Goal: Transaction & Acquisition: Download file/media

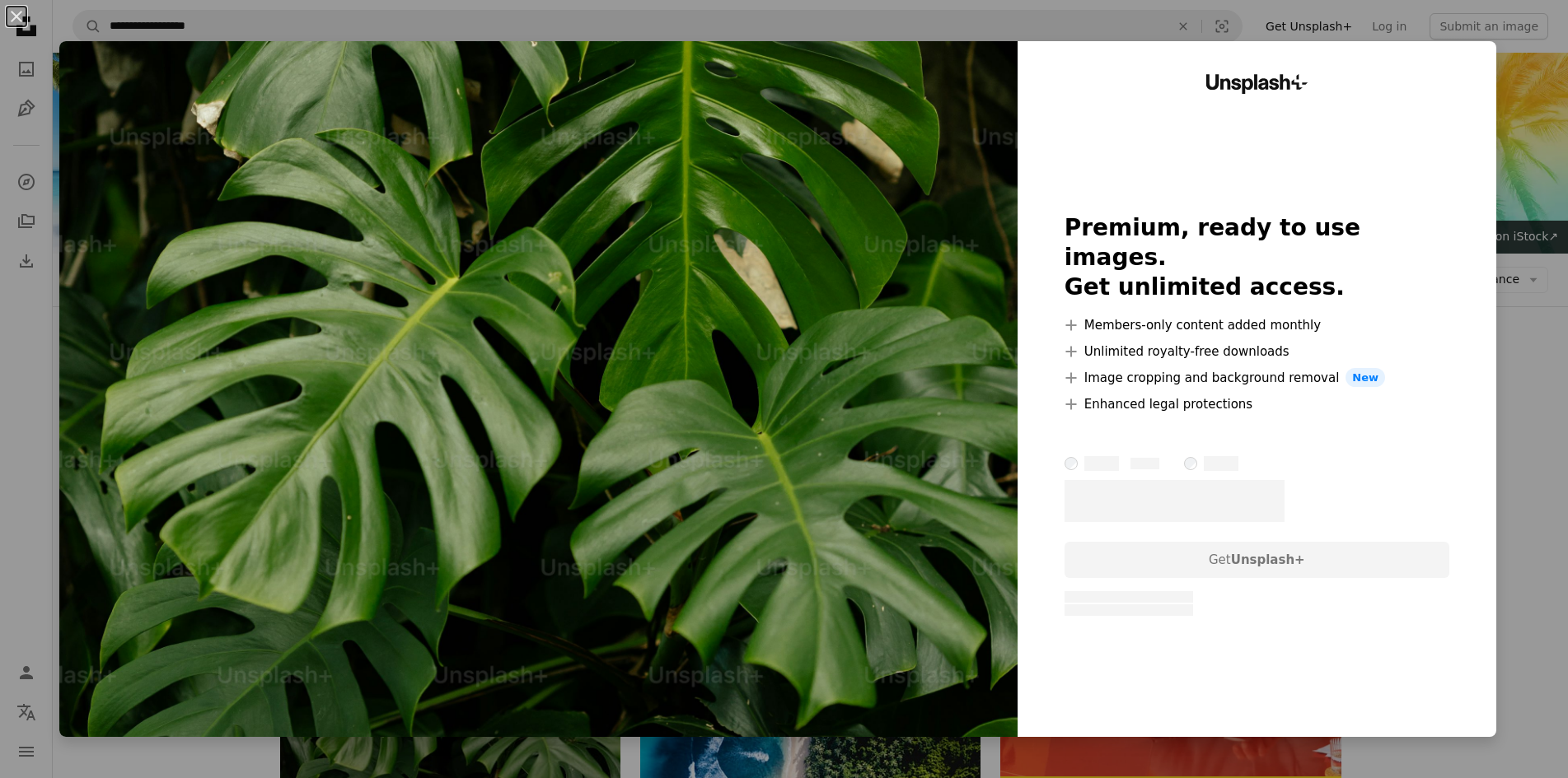
scroll to position [247, 0]
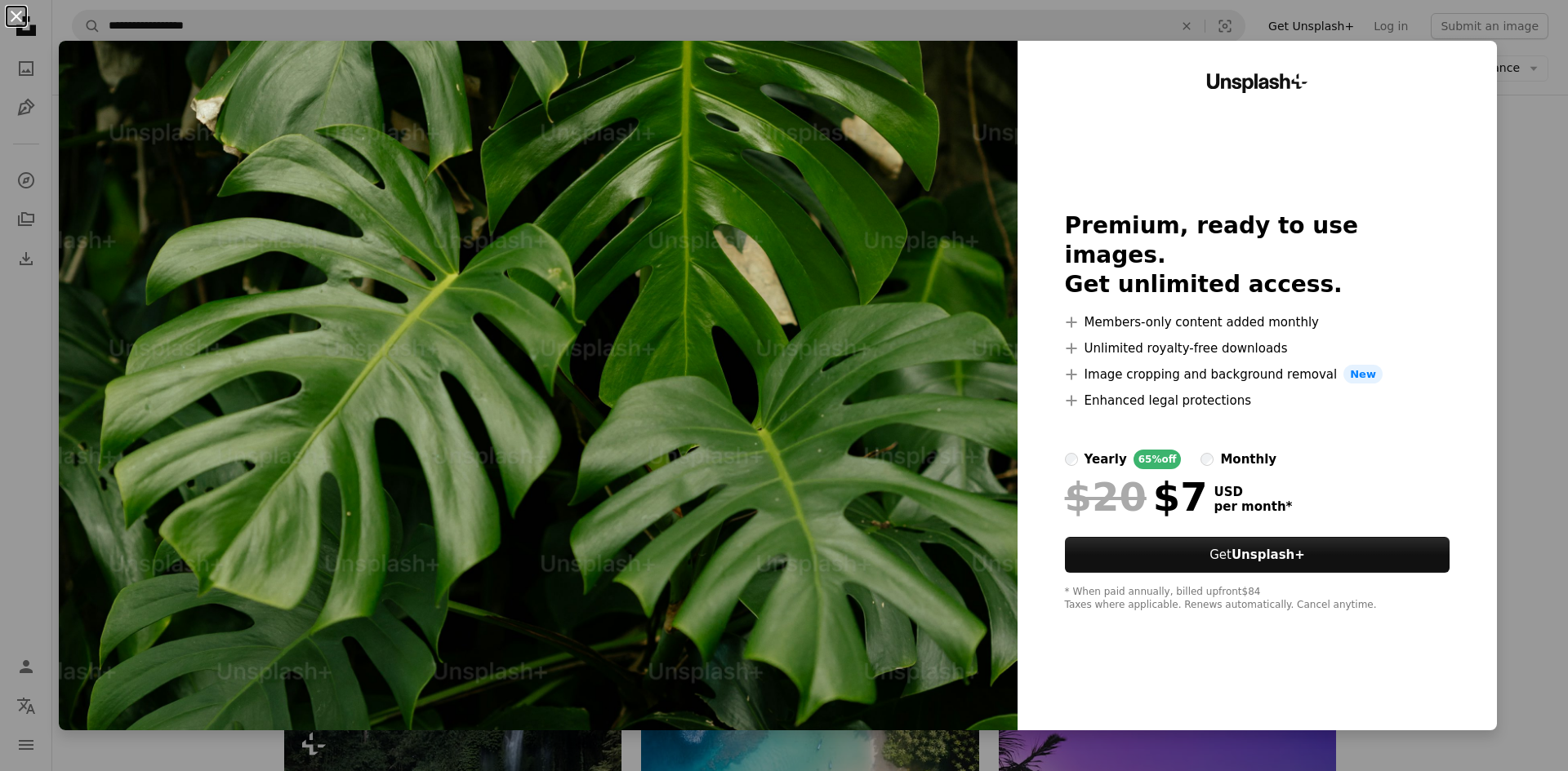
click at [17, 9] on button "An X shape" at bounding box center [16, 16] width 20 height 20
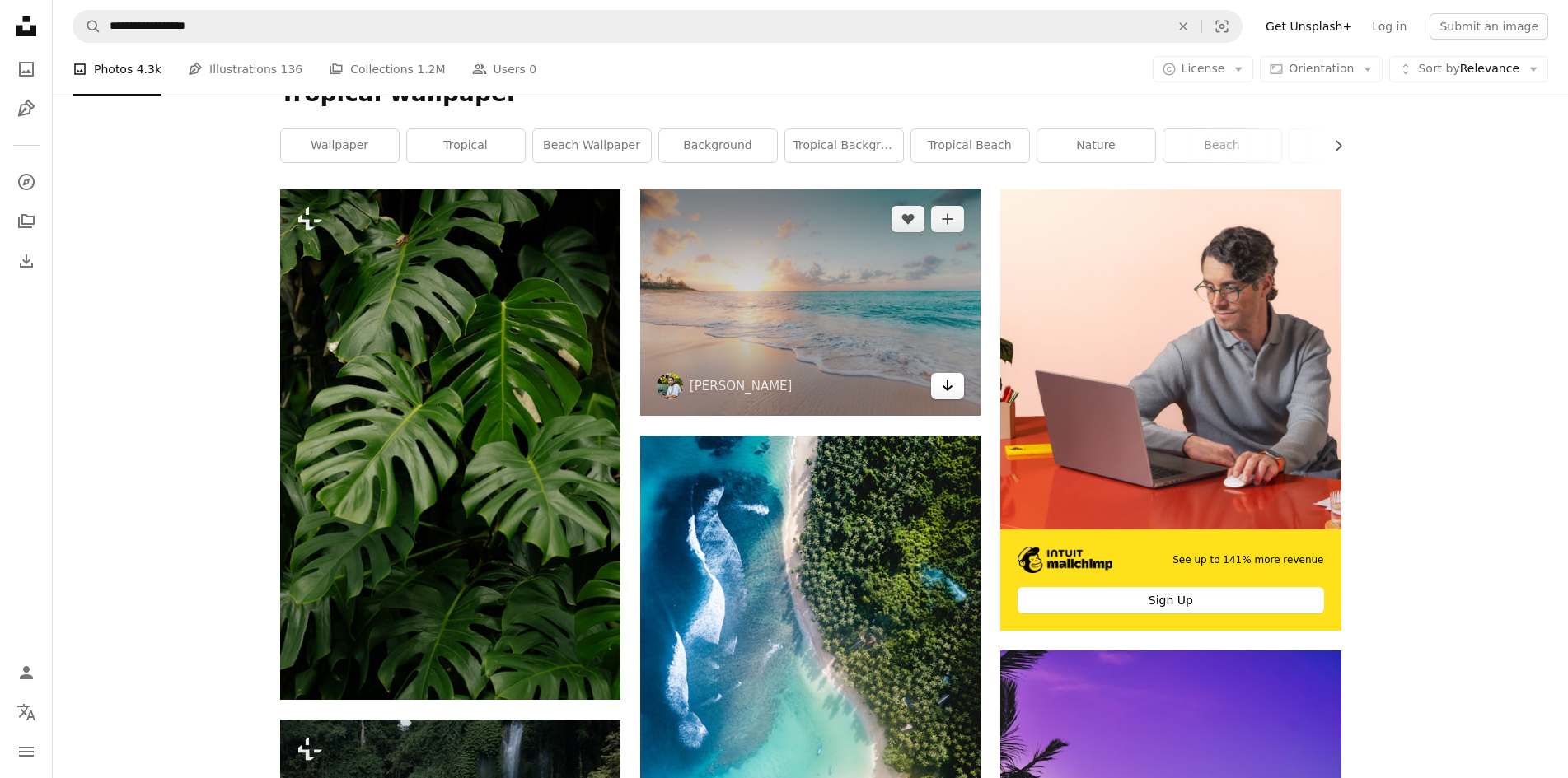
click at [948, 392] on icon "Arrow pointing down" at bounding box center [947, 386] width 13 height 20
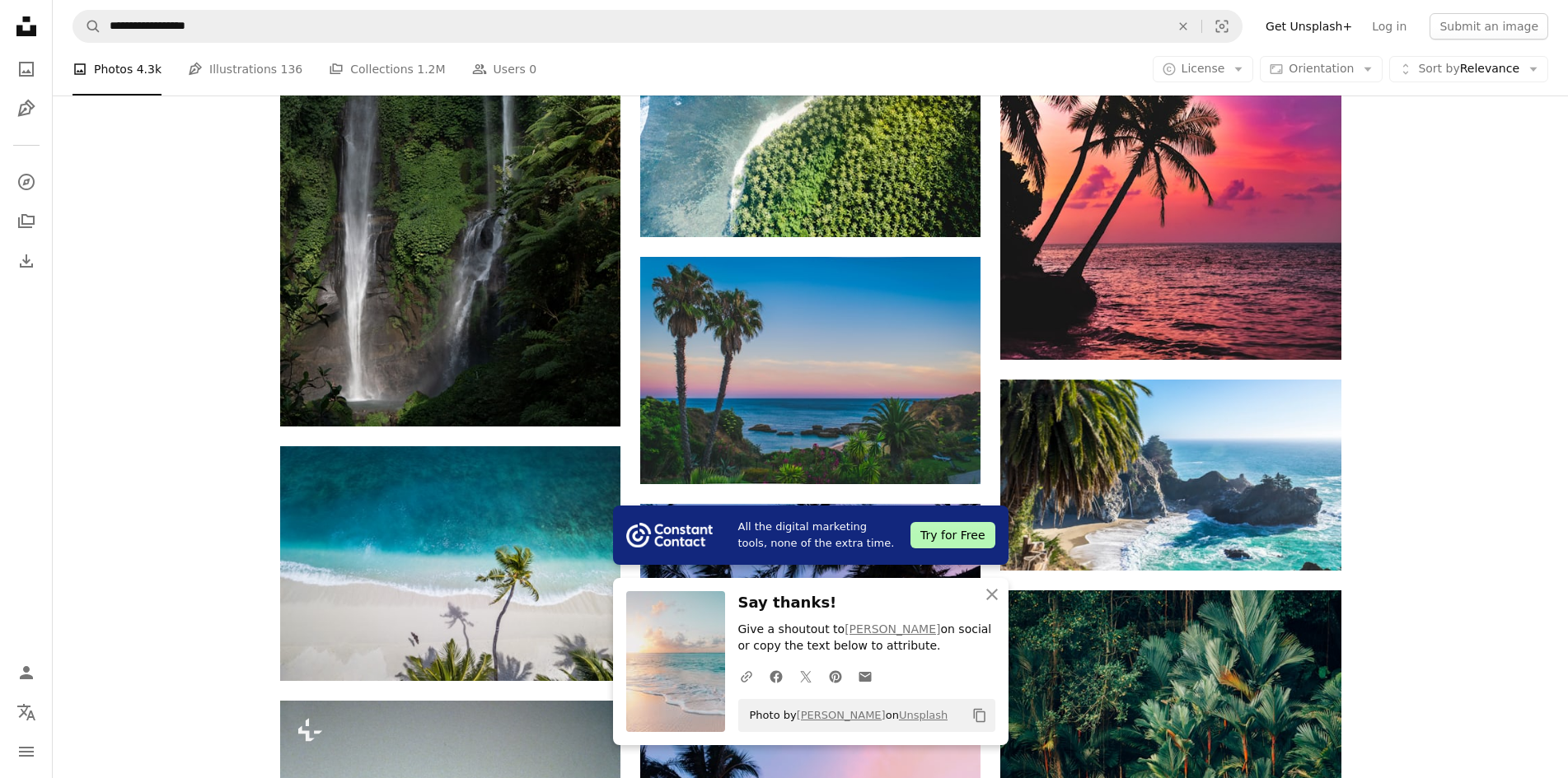
scroll to position [906, 0]
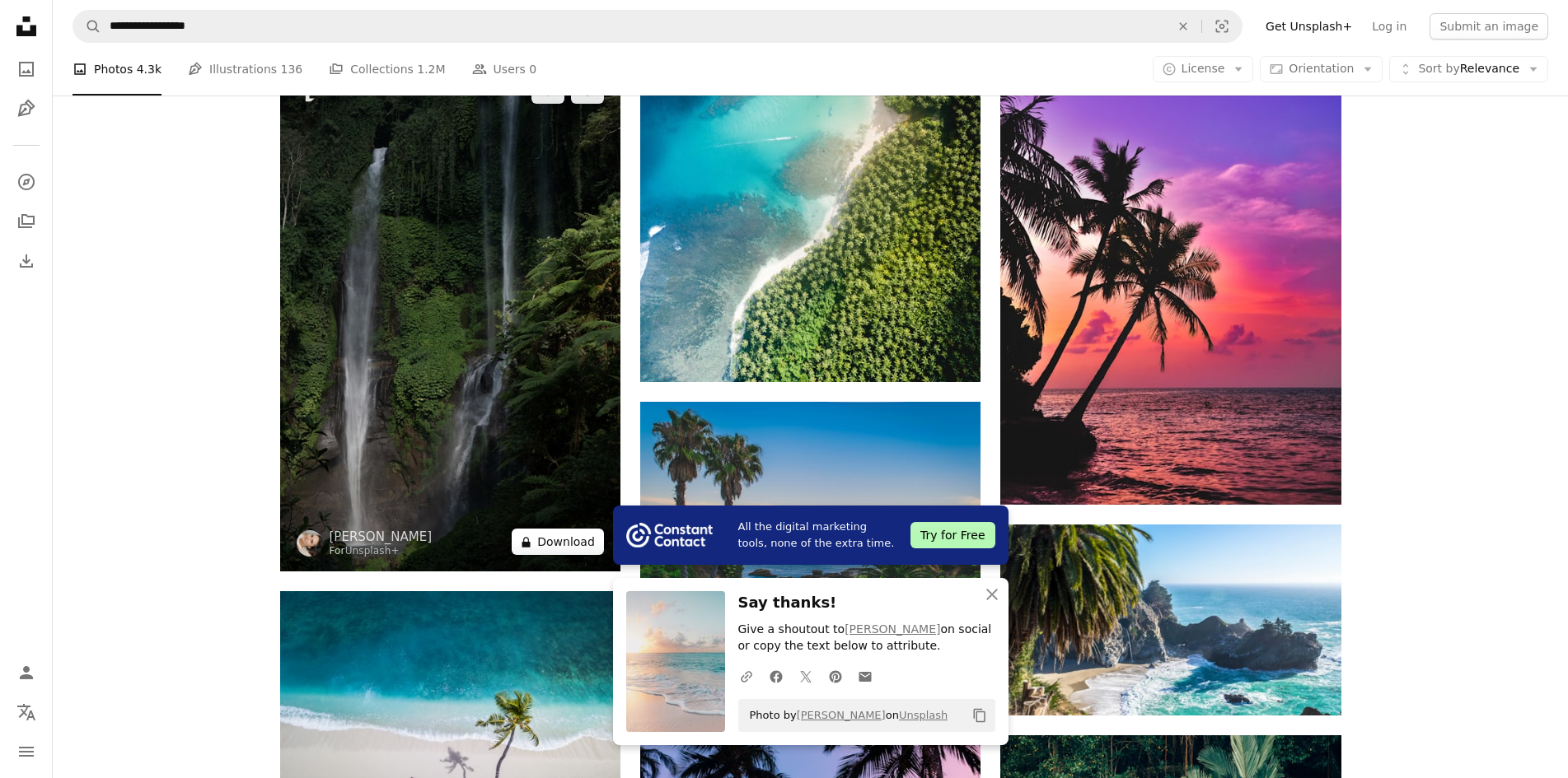
click at [583, 544] on button "A lock Download" at bounding box center [558, 542] width 92 height 26
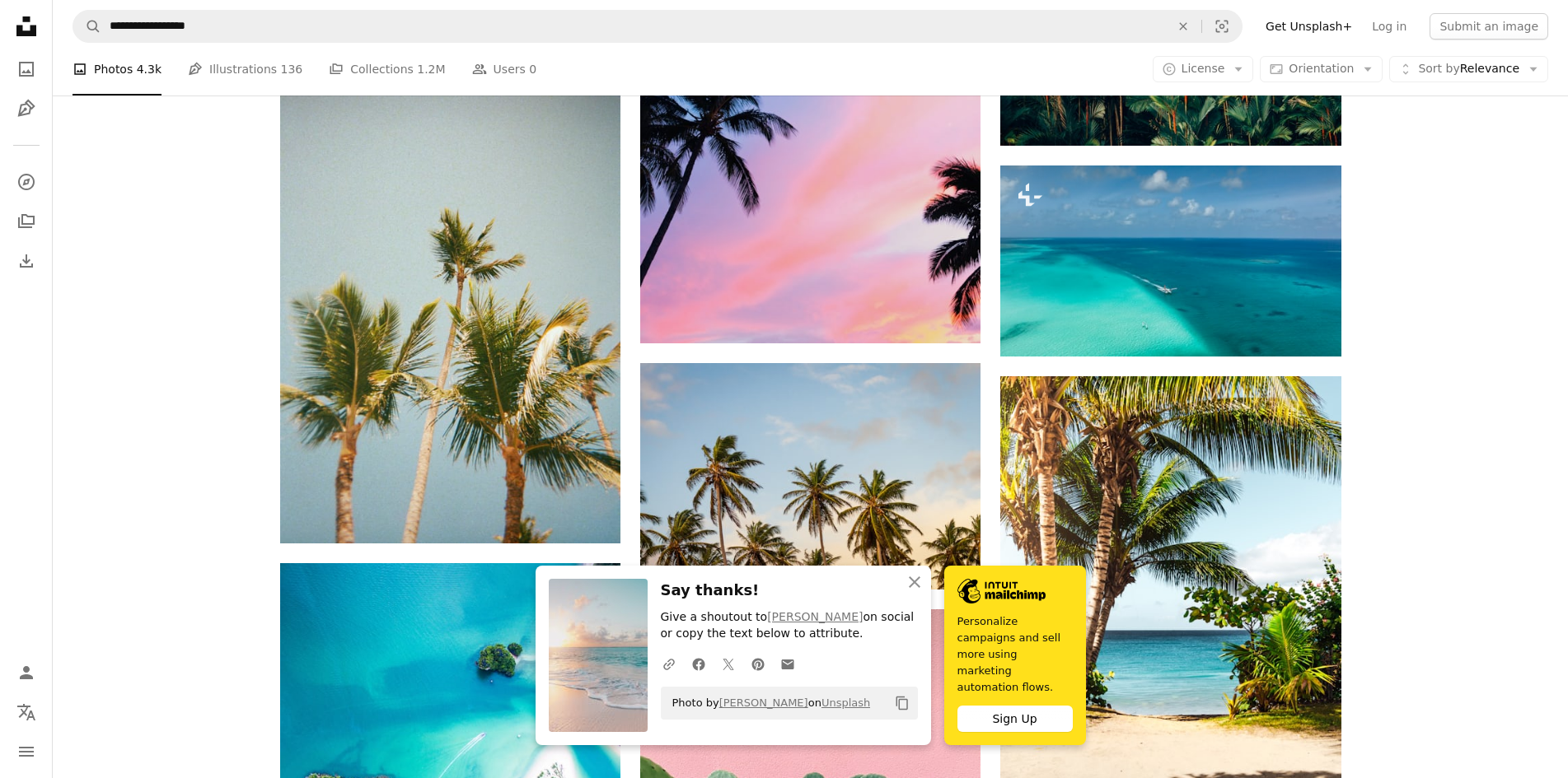
scroll to position [1916, 0]
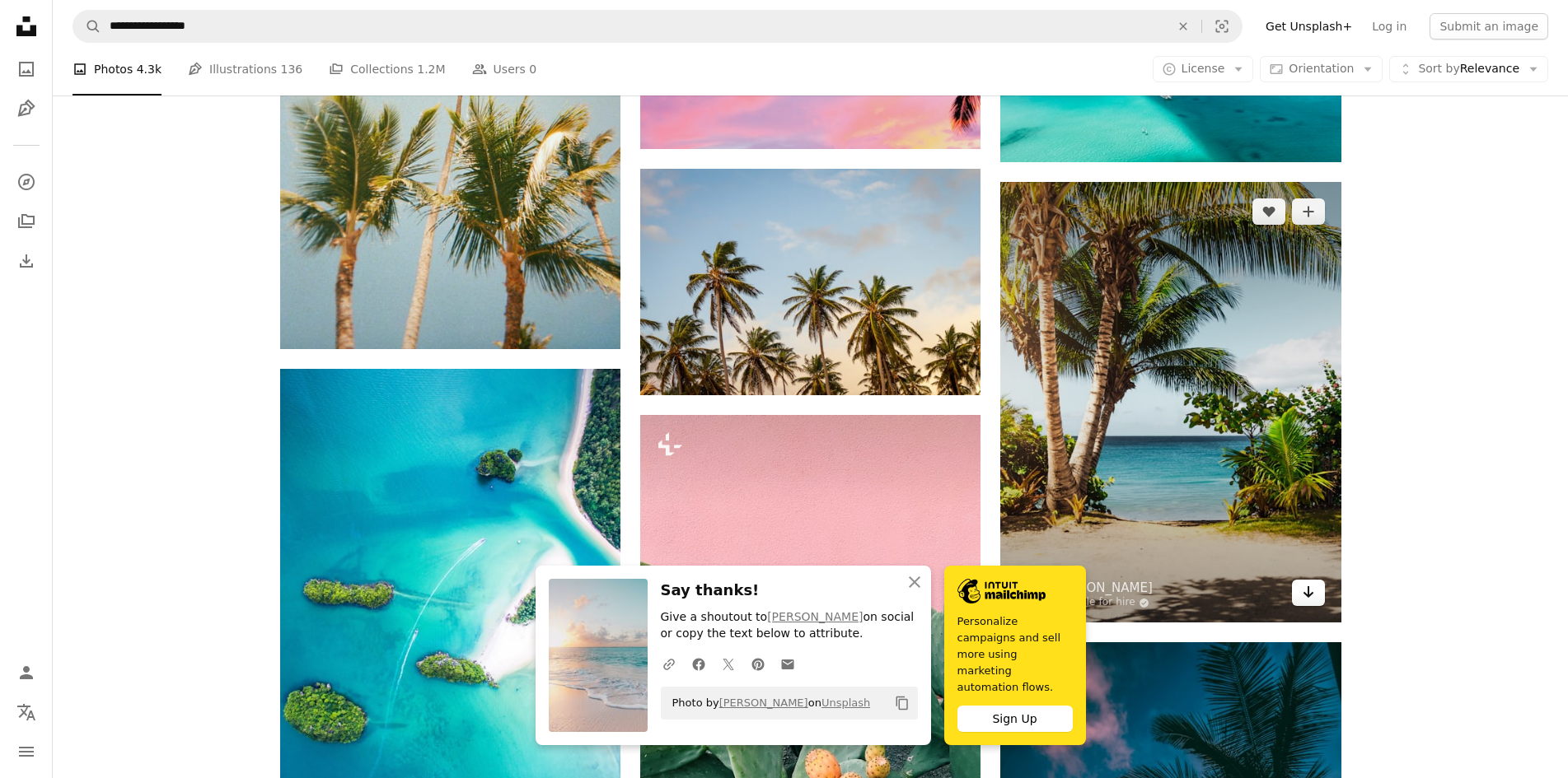
click at [1314, 596] on icon "Arrow pointing down" at bounding box center [1308, 592] width 13 height 20
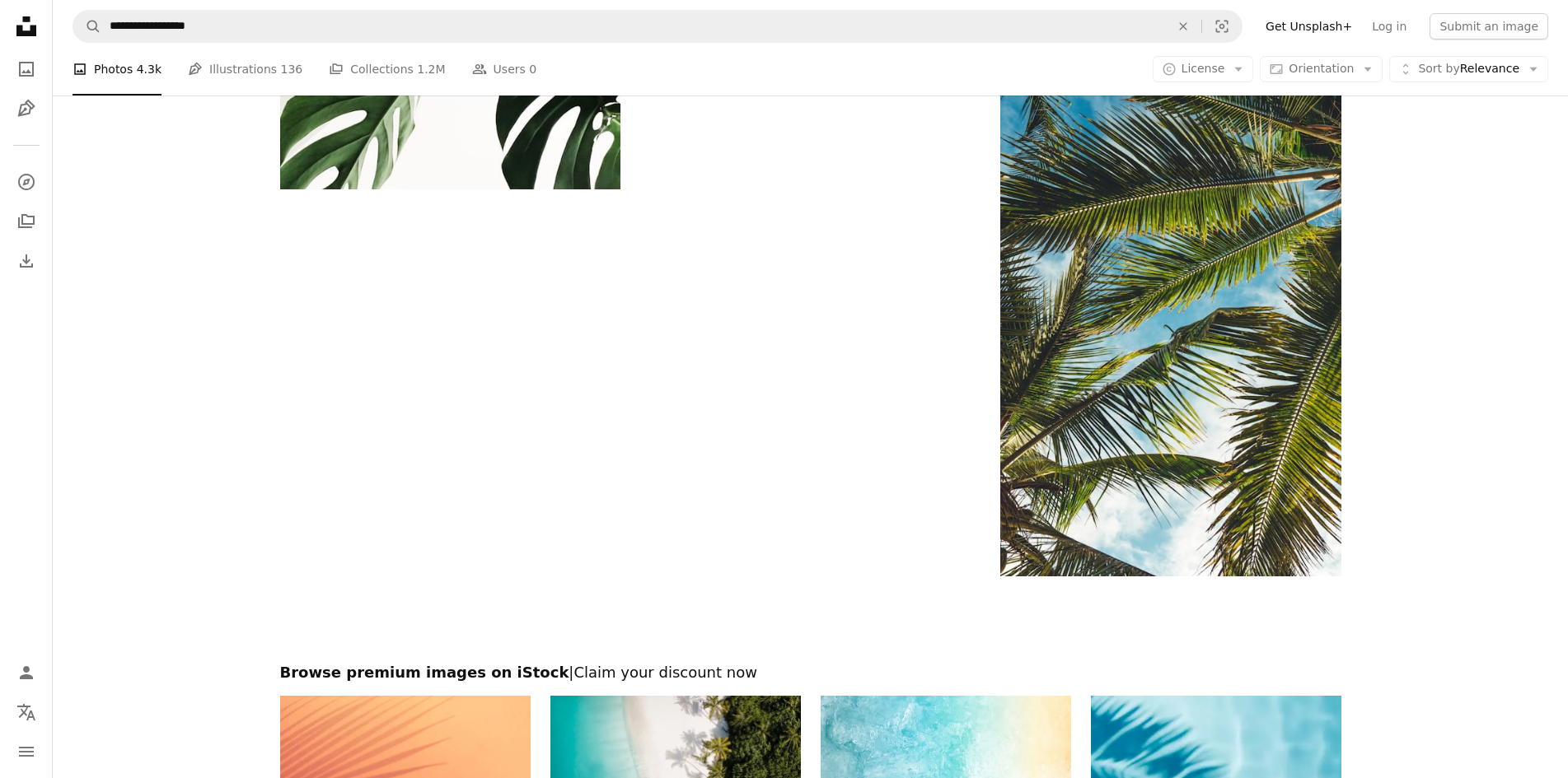
scroll to position [2905, 0]
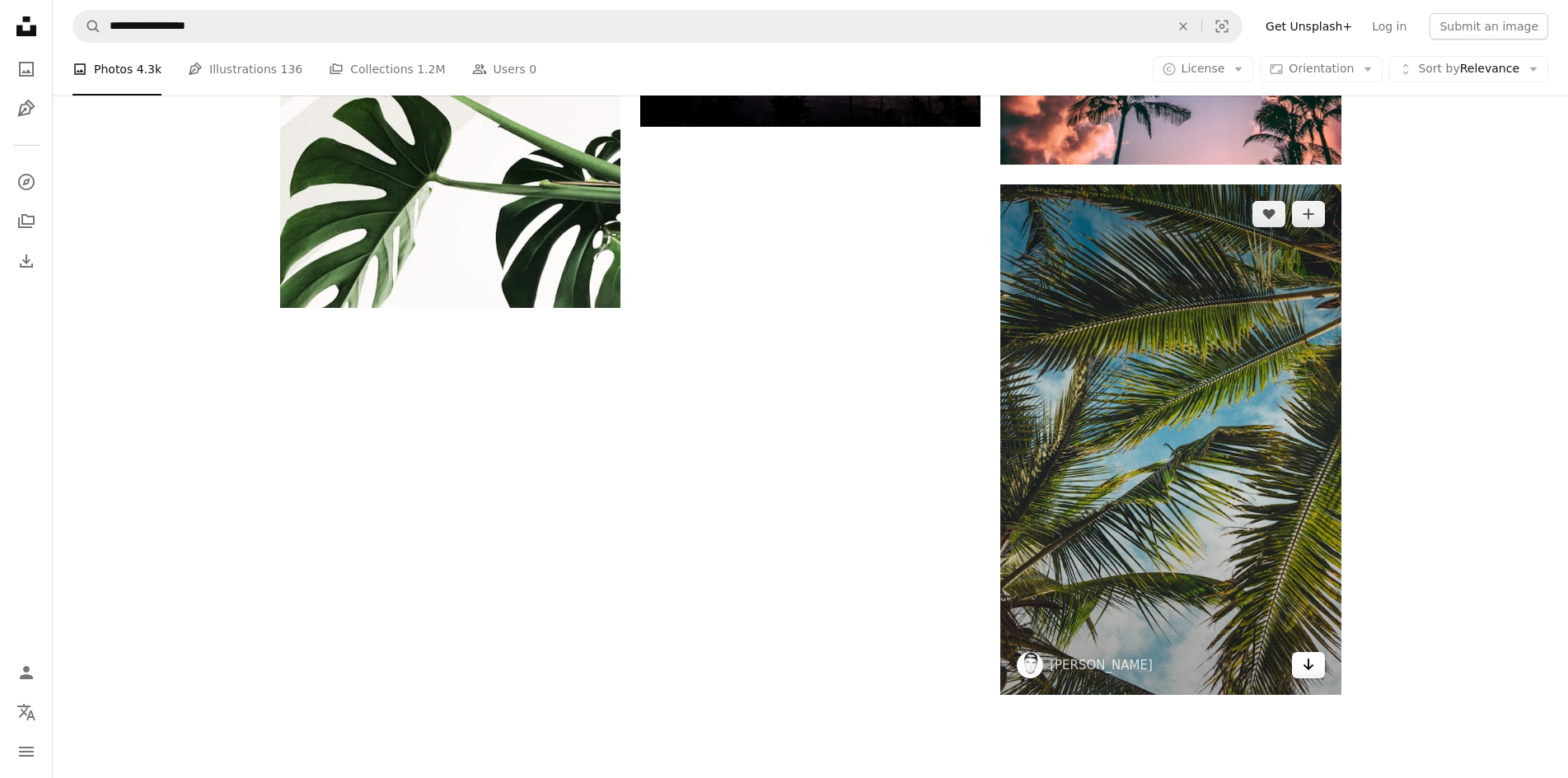
click at [1315, 671] on icon "Arrow pointing down" at bounding box center [1308, 664] width 13 height 20
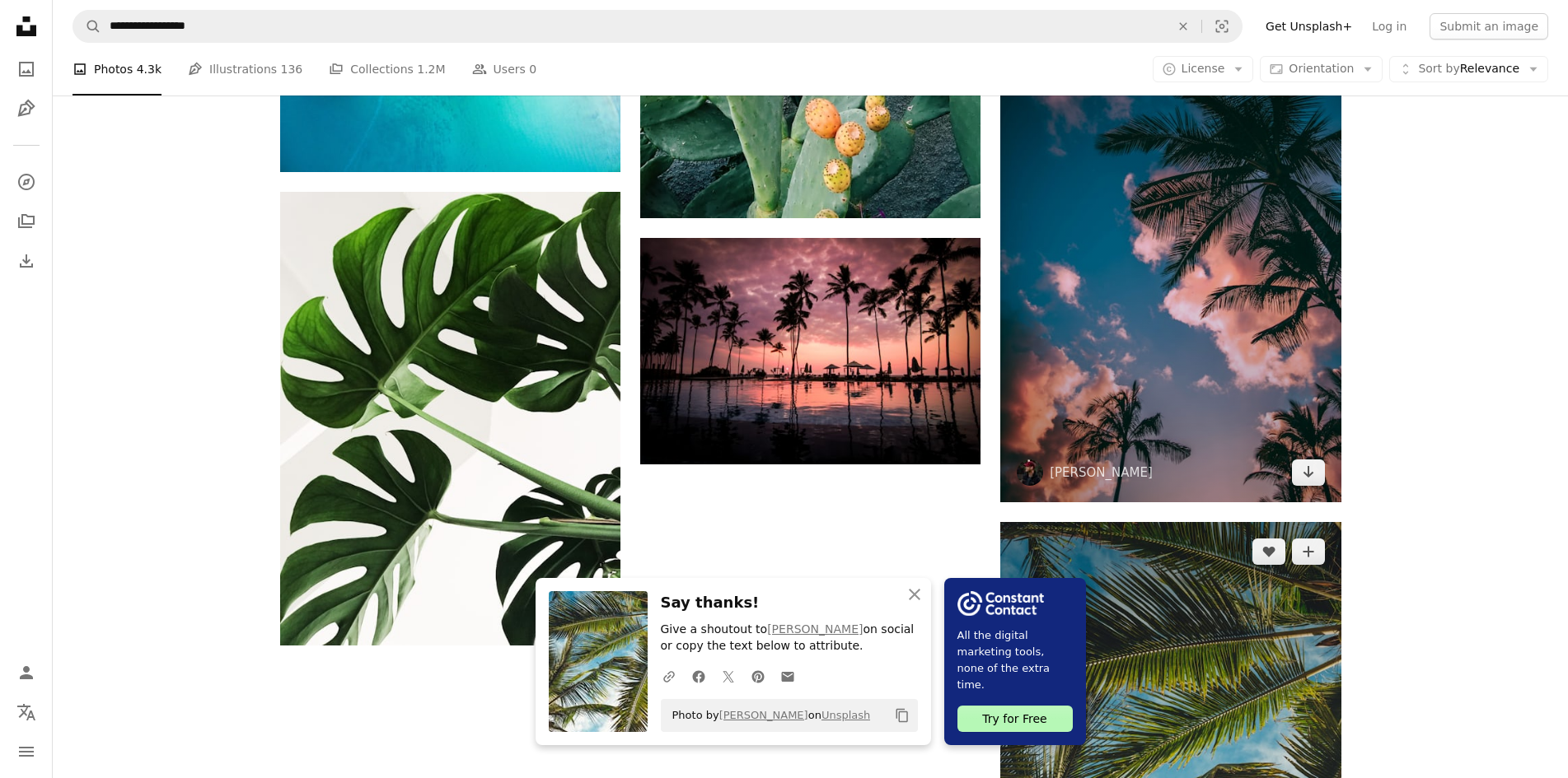
scroll to position [2411, 0]
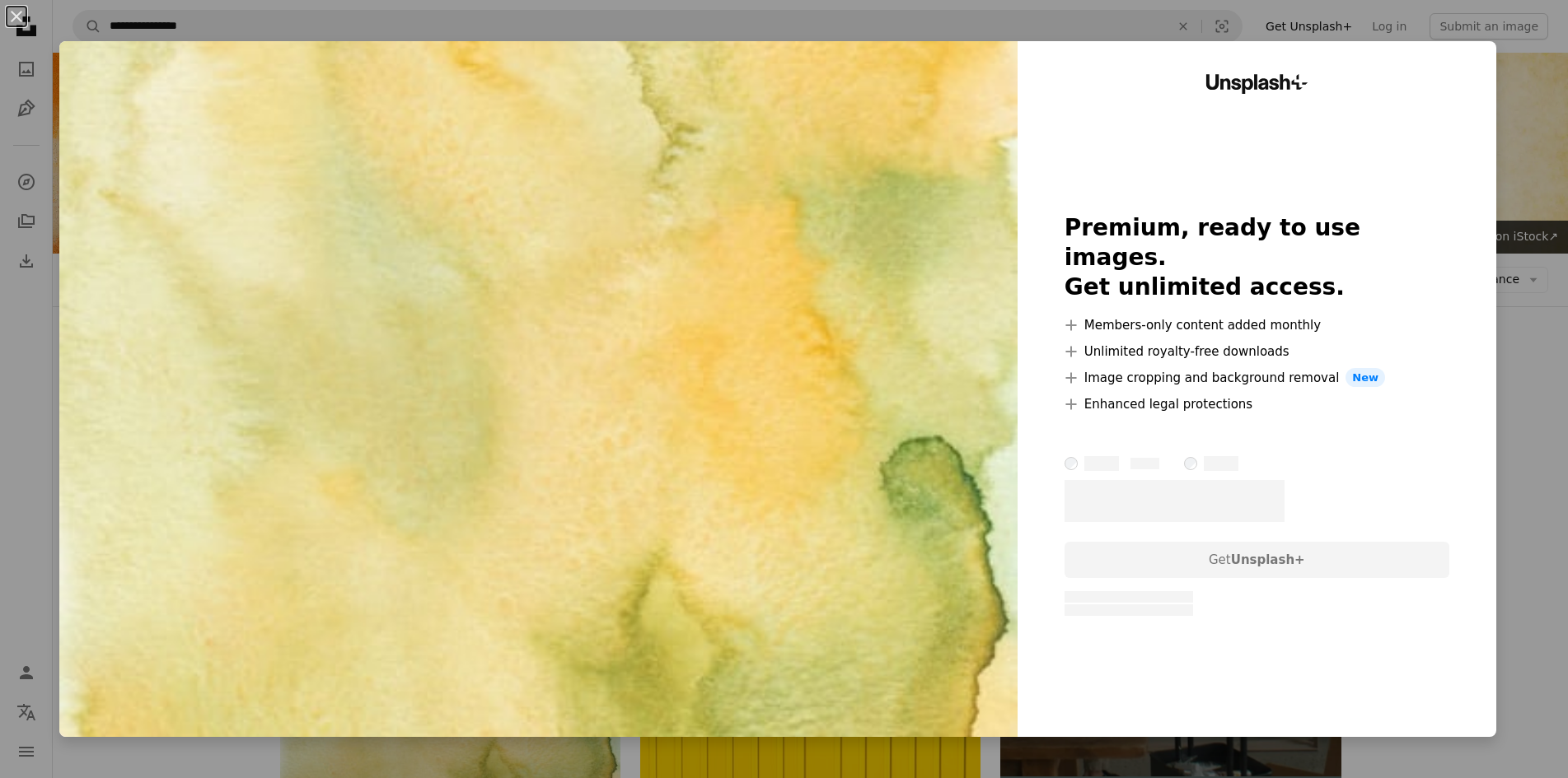
scroll to position [330, 0]
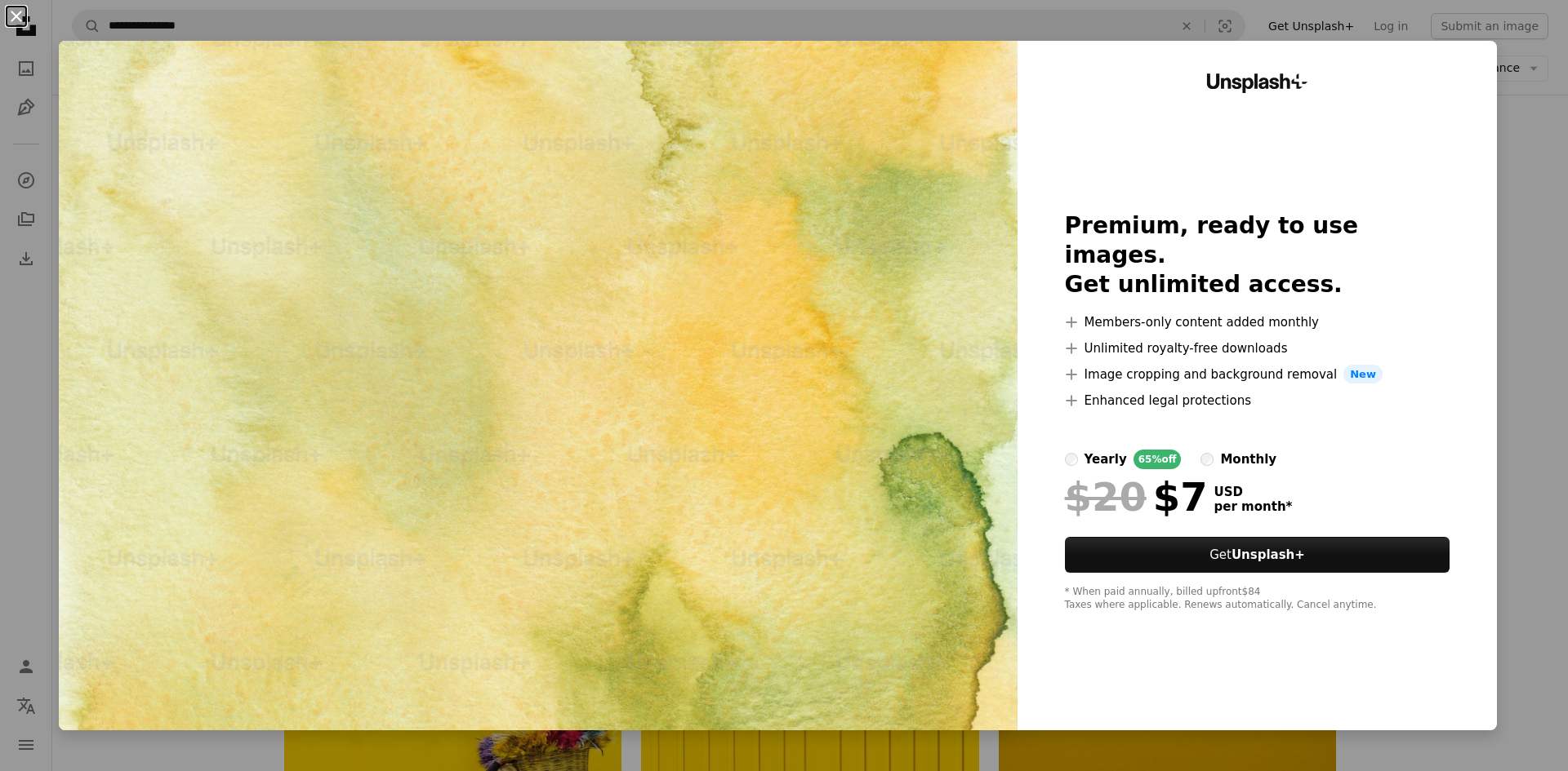
click at [20, 16] on button "An X shape" at bounding box center [16, 16] width 20 height 20
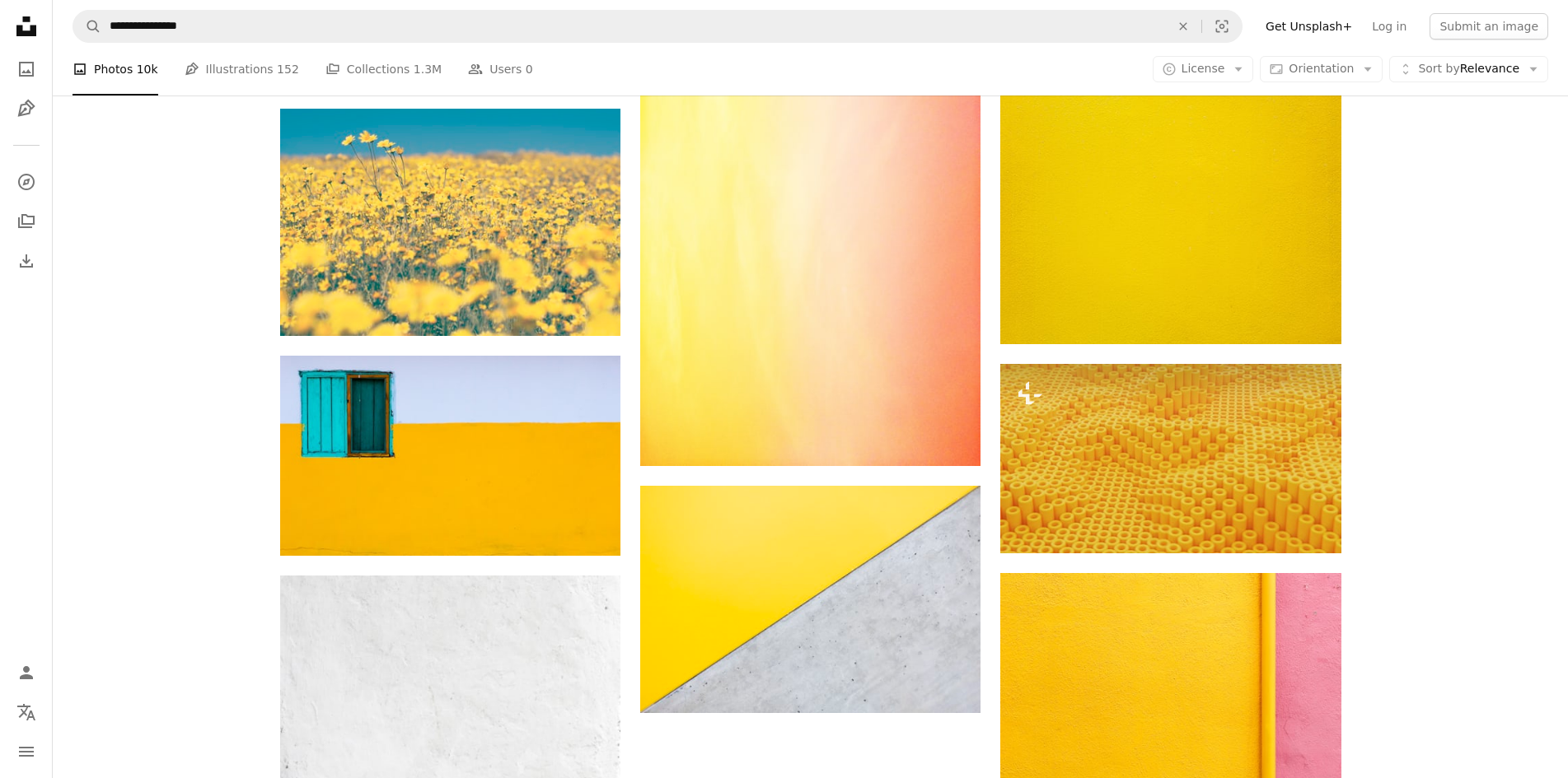
scroll to position [1812, 0]
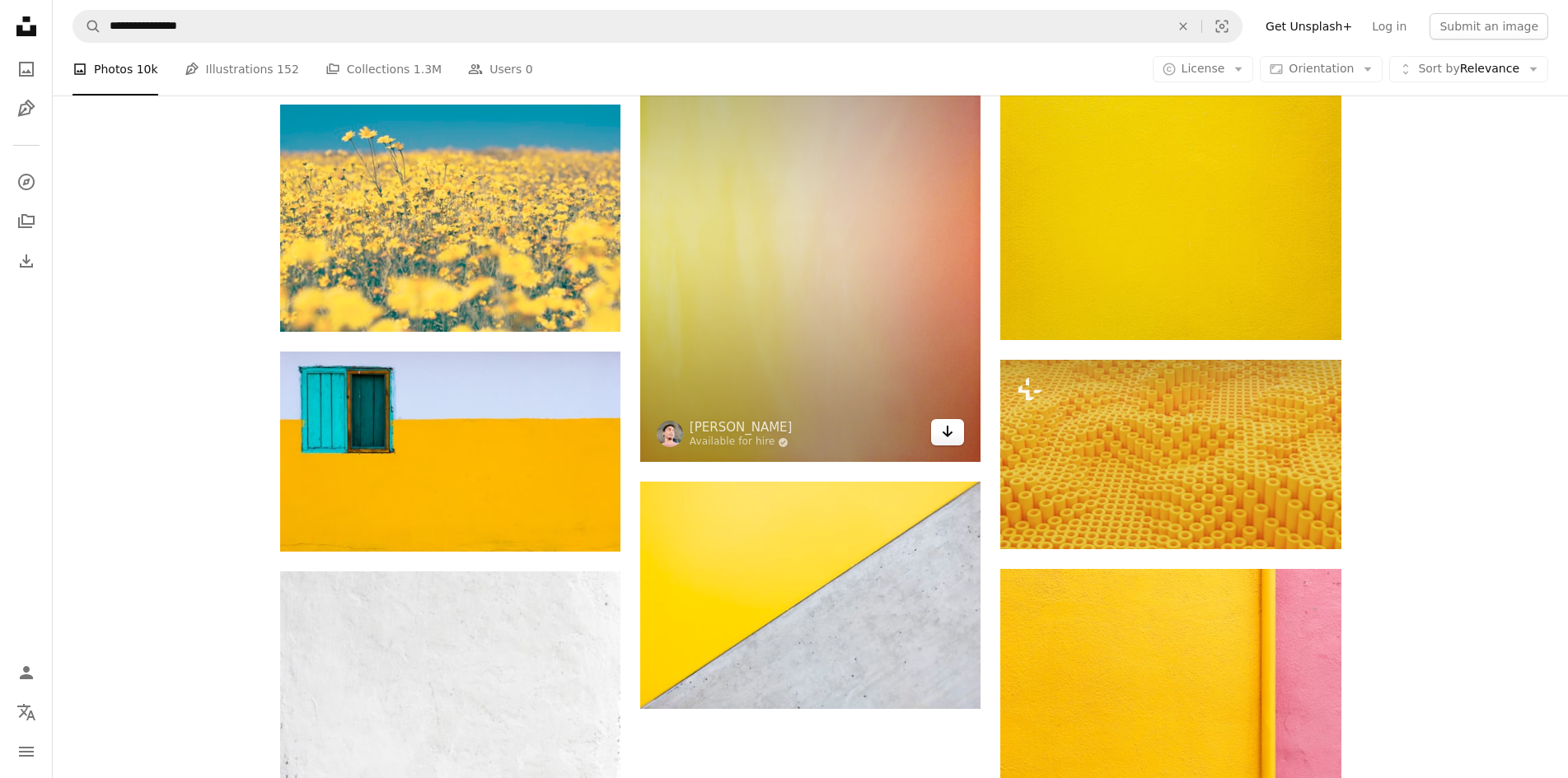
click at [946, 435] on icon "Download" at bounding box center [948, 431] width 10 height 11
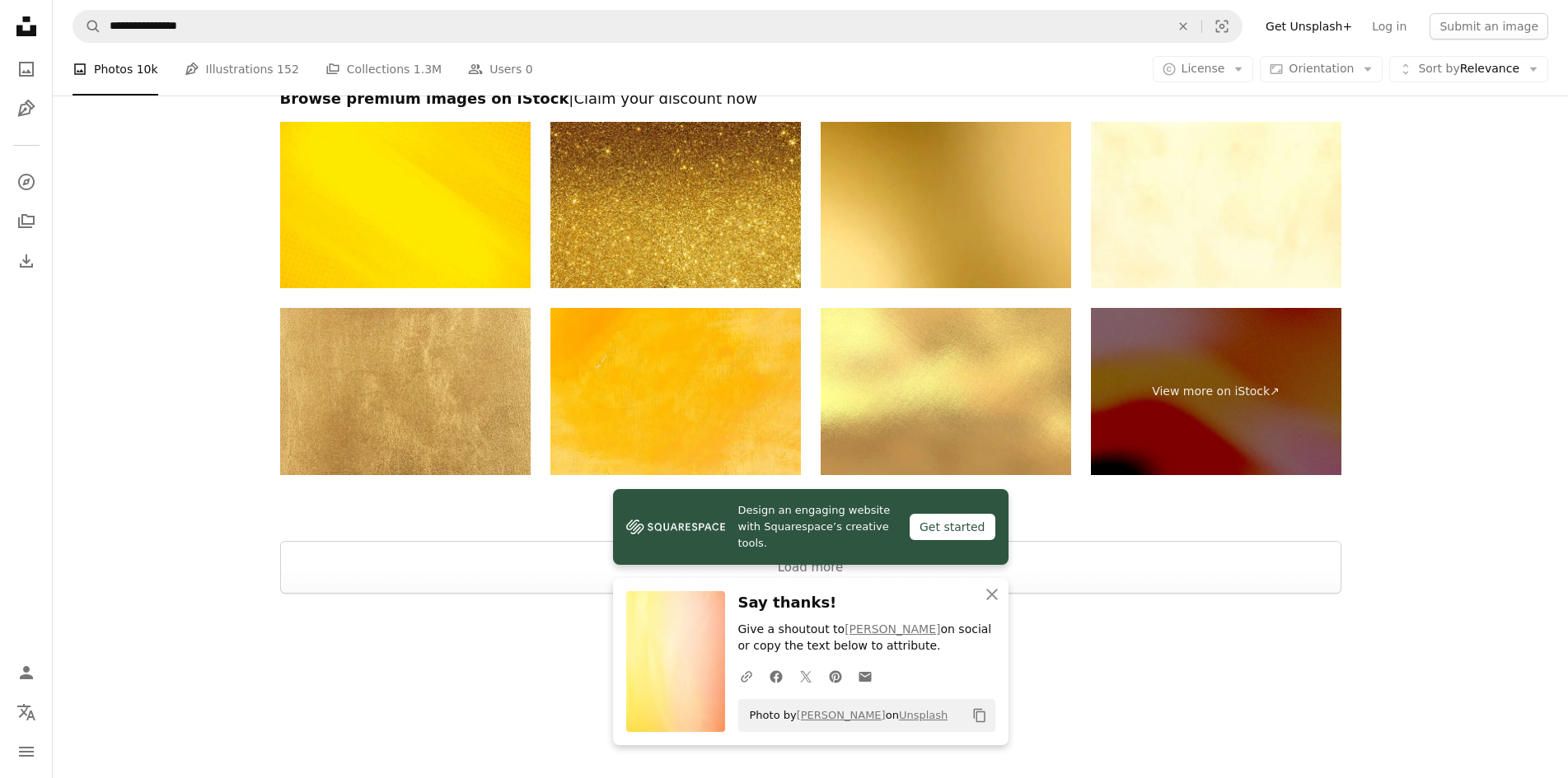
scroll to position [2897, 0]
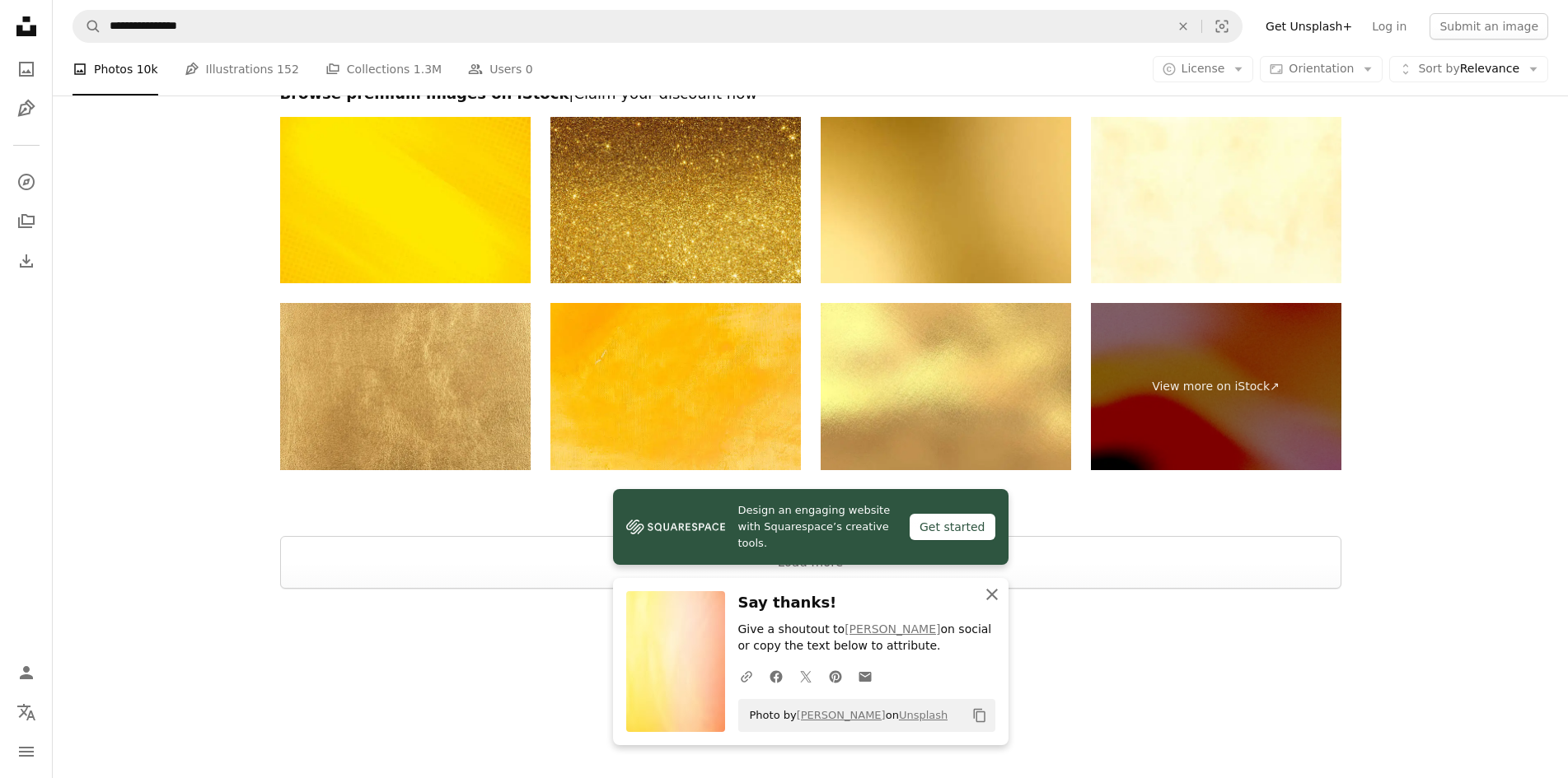
drag, startPoint x: 996, startPoint y: 597, endPoint x: 1024, endPoint y: 593, distance: 28.3
click at [996, 597] on icon "An X shape" at bounding box center [992, 594] width 20 height 20
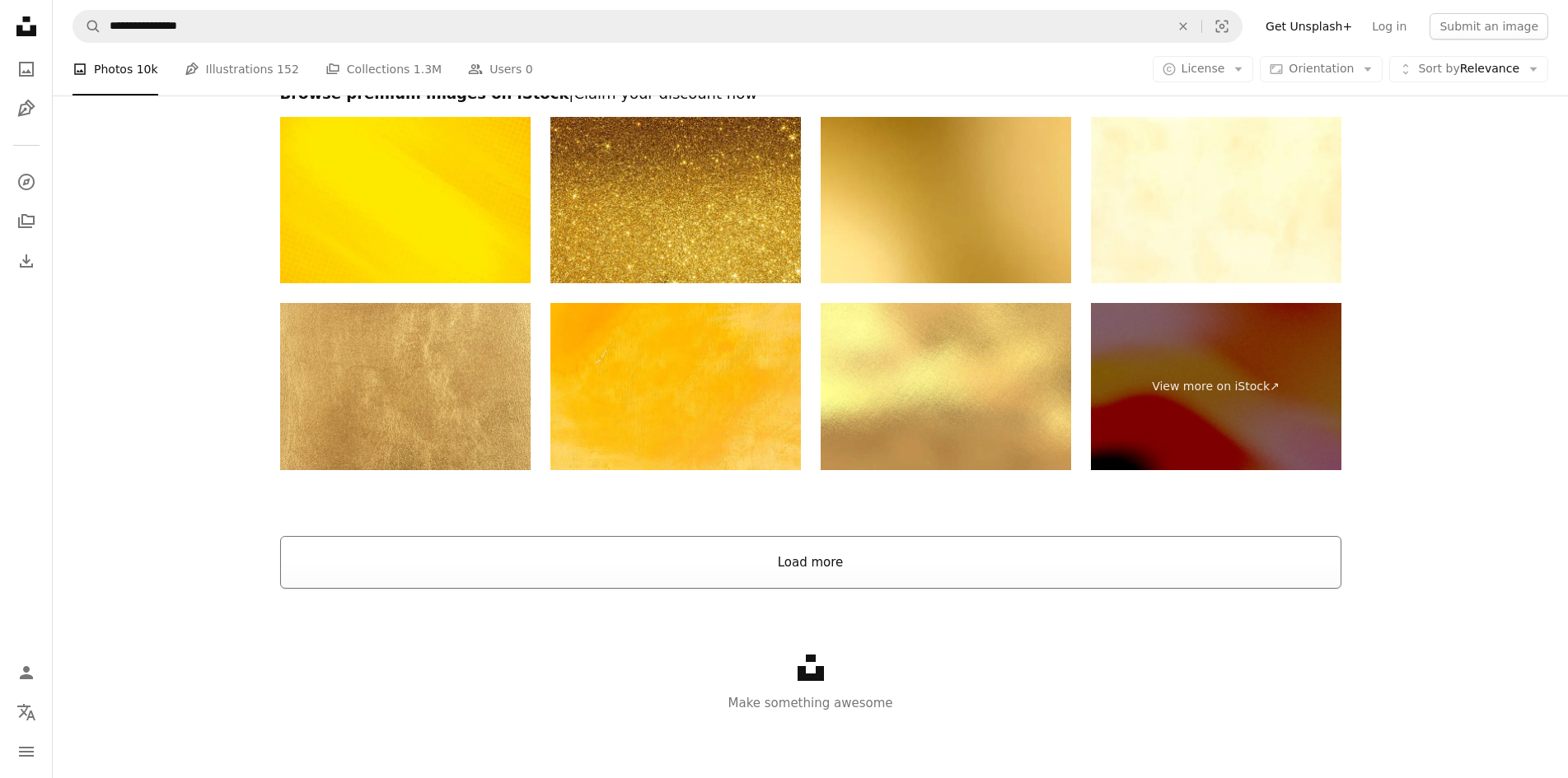
click at [842, 566] on button "Load more" at bounding box center [811, 562] width 1061 height 53
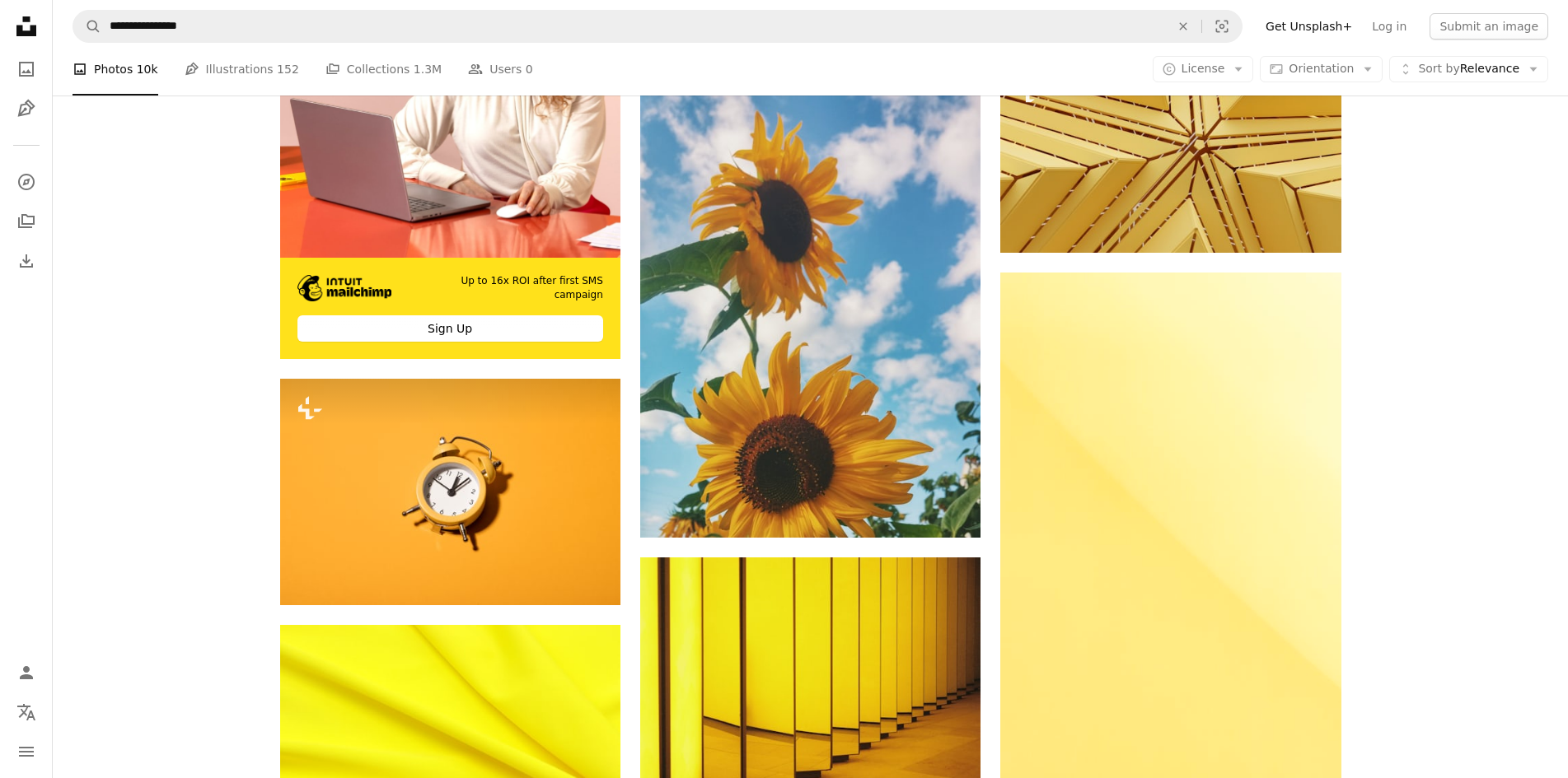
scroll to position [4626, 0]
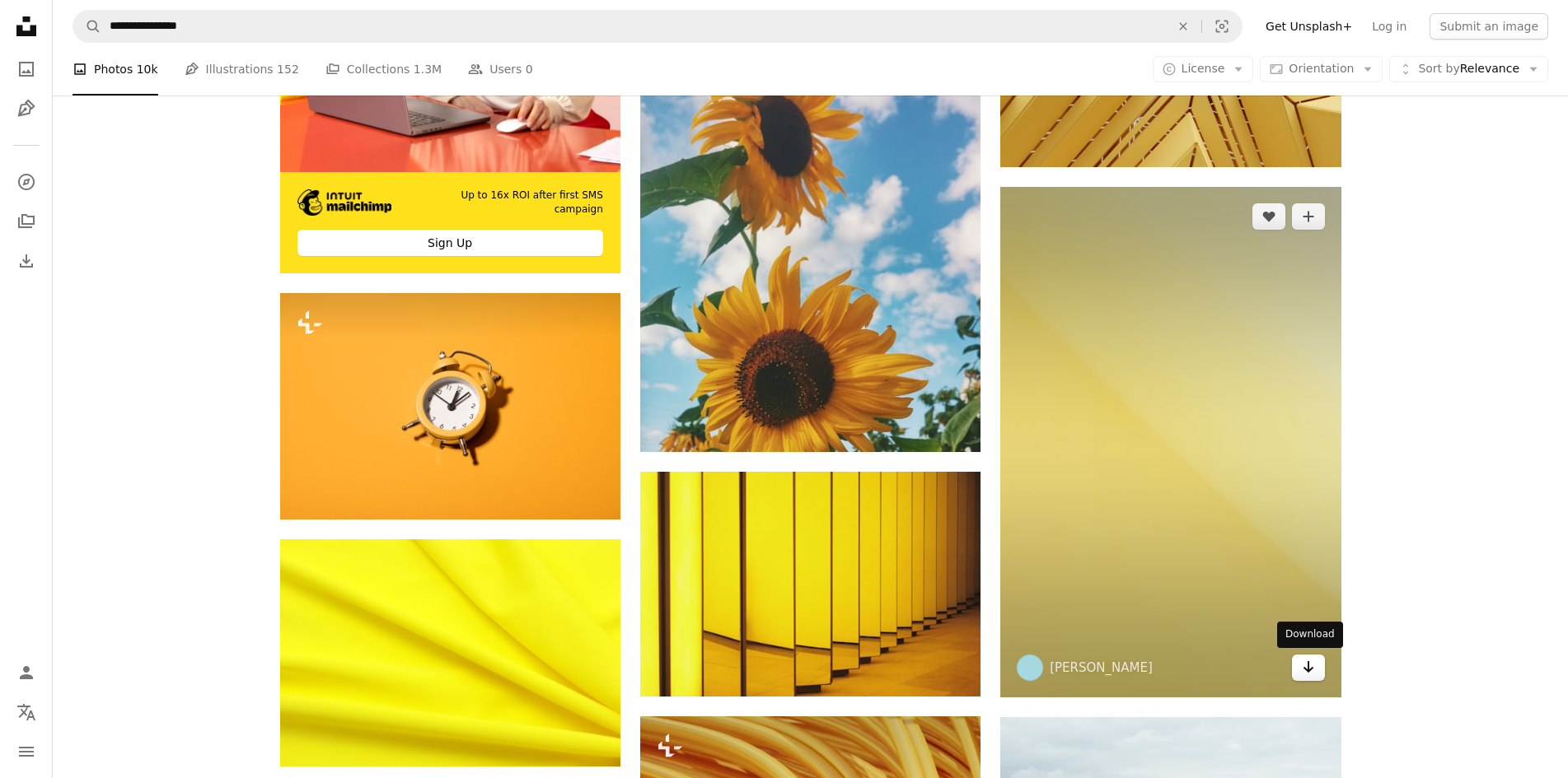
click at [1309, 671] on icon "Download" at bounding box center [1308, 667] width 10 height 11
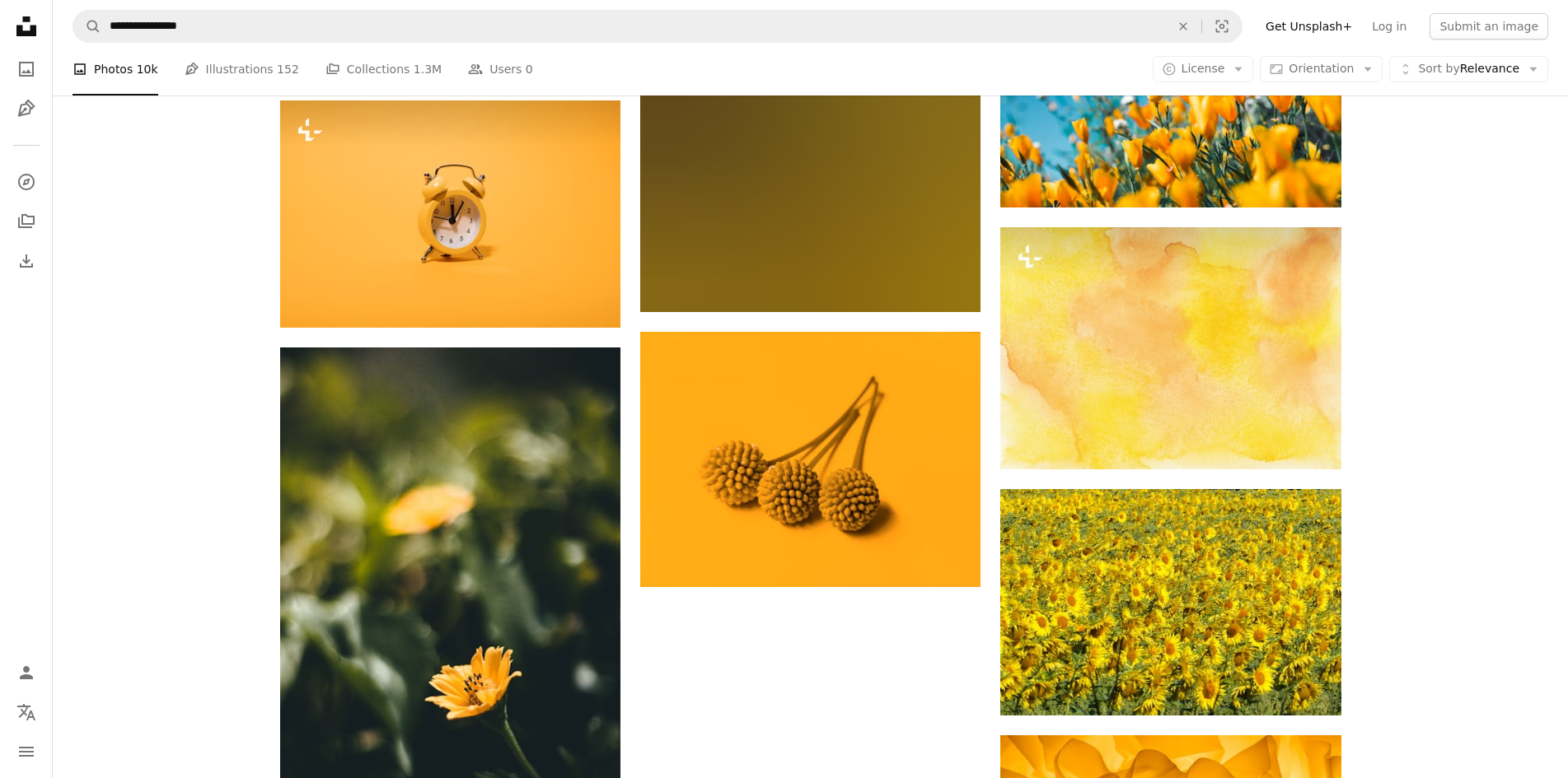
scroll to position [9157, 0]
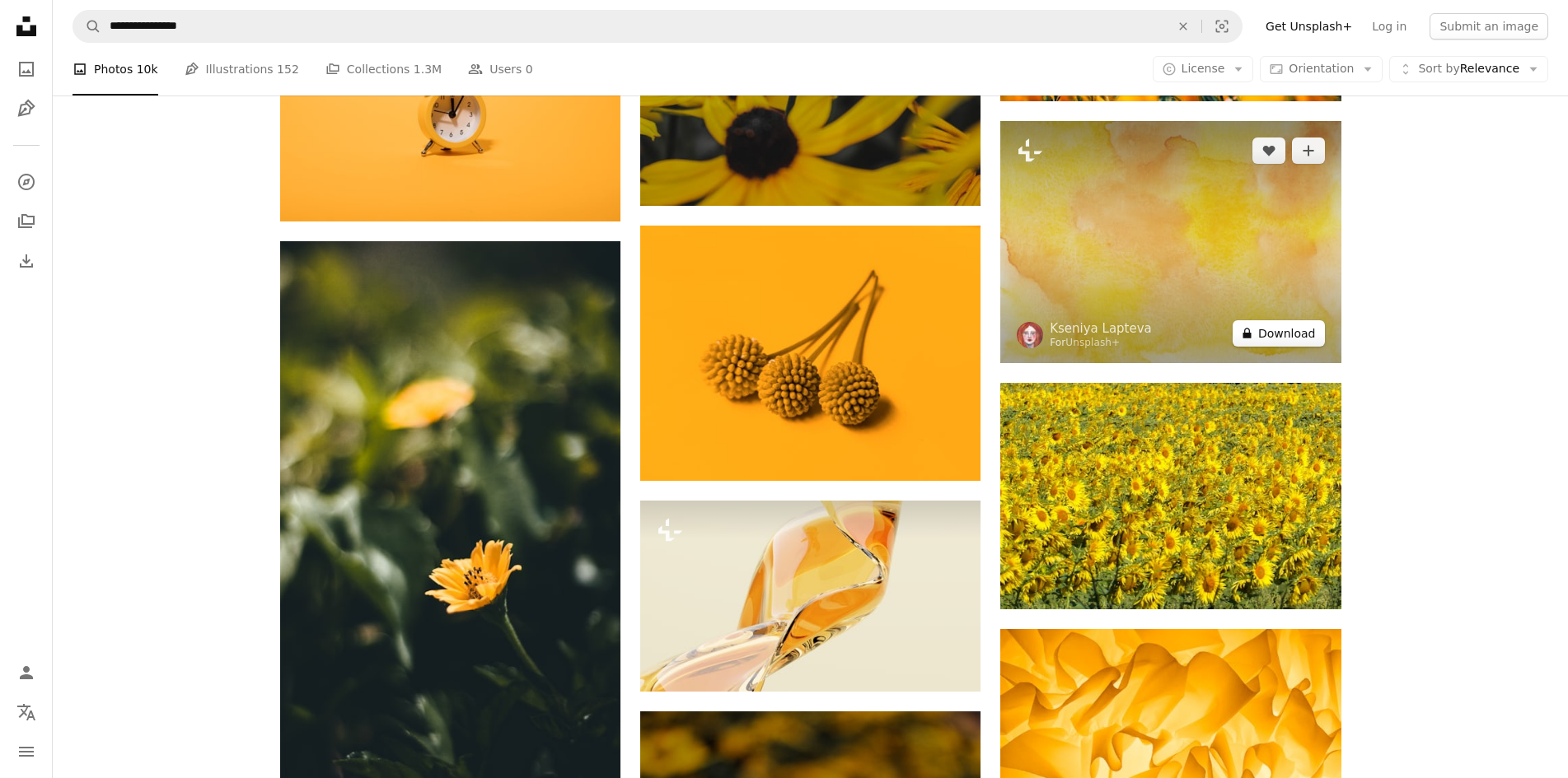
click at [1295, 334] on button "A lock Download" at bounding box center [1279, 333] width 92 height 26
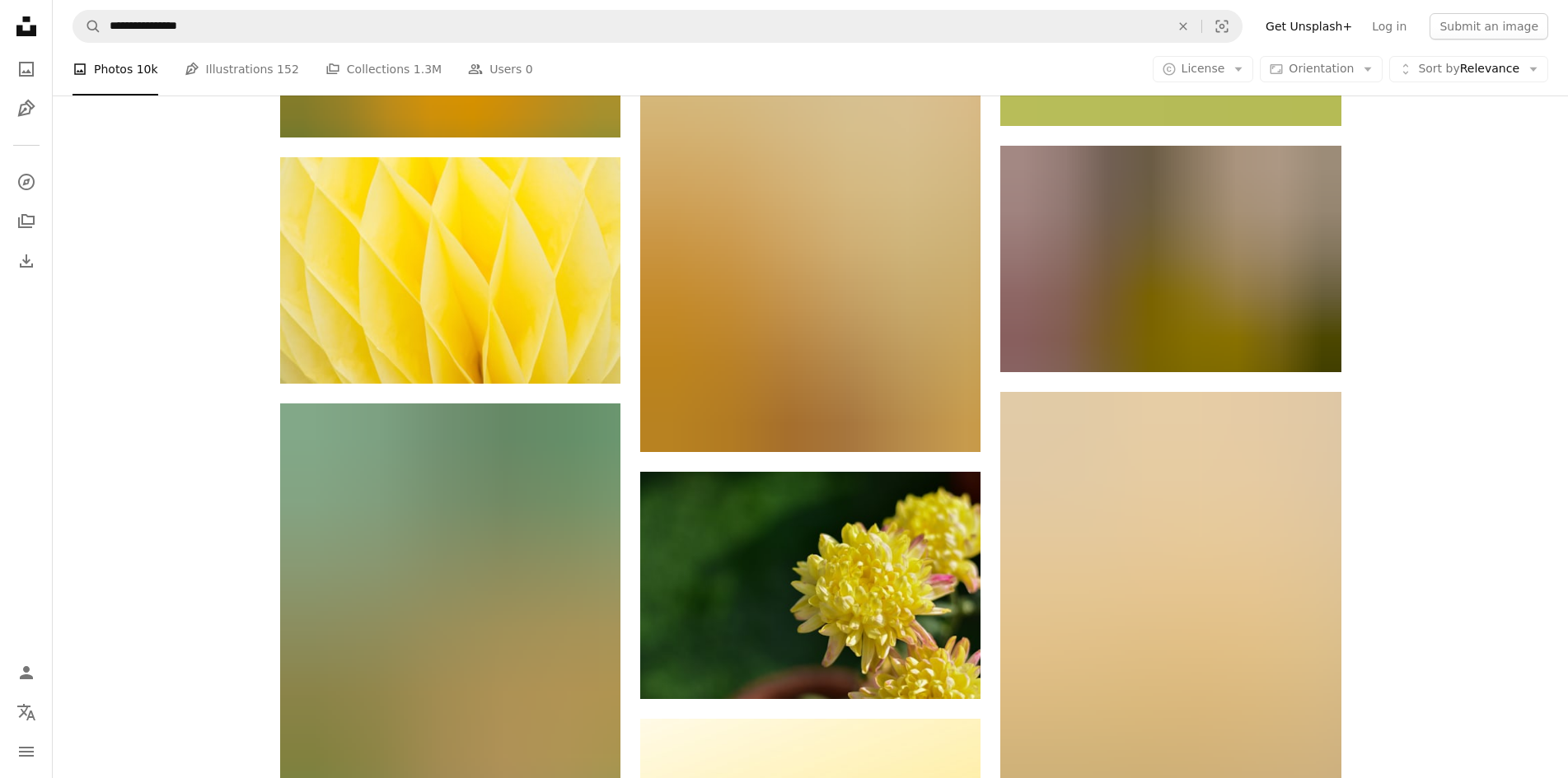
scroll to position [17971, 0]
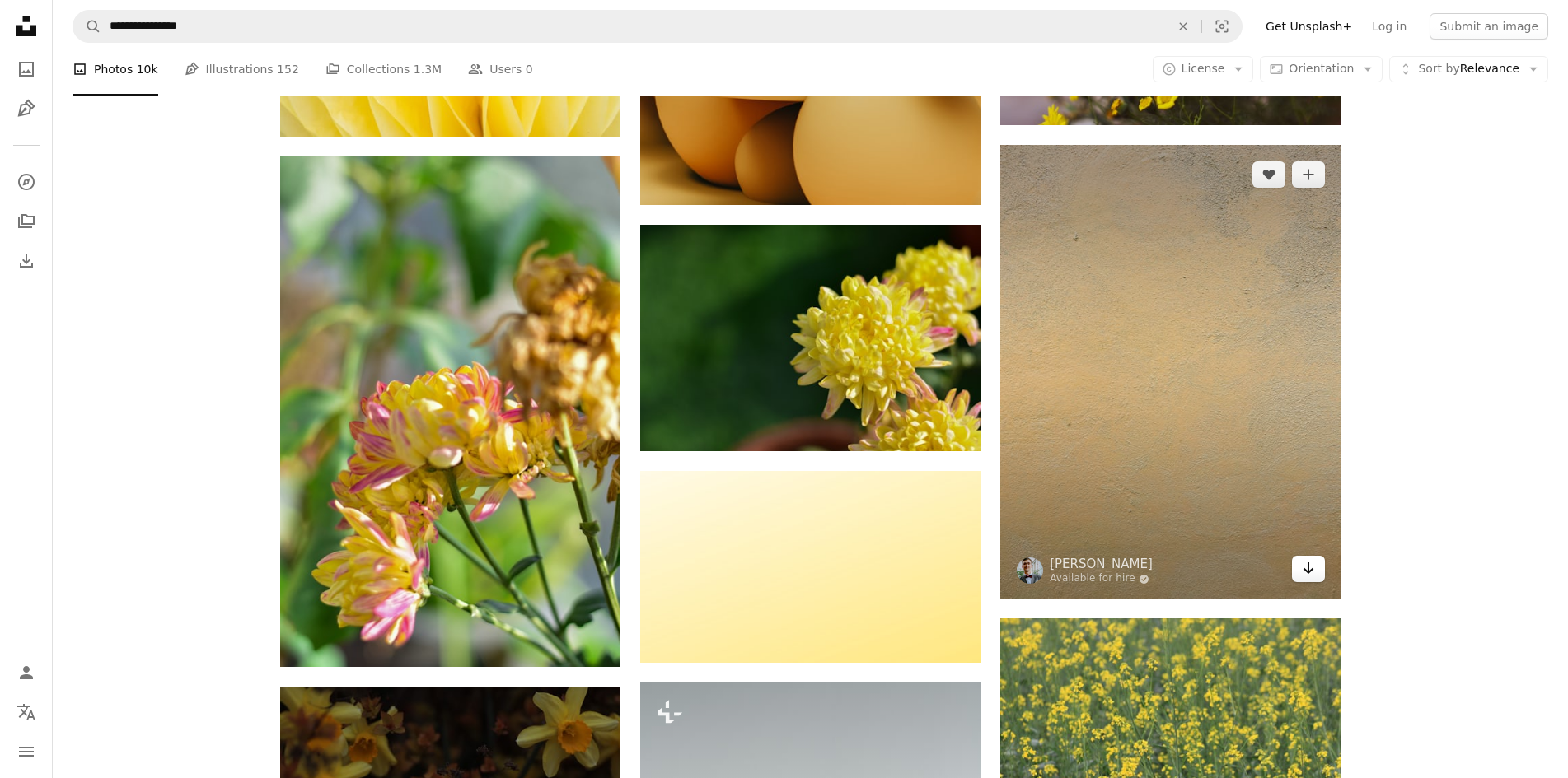
click at [1316, 573] on link "Arrow pointing down" at bounding box center [1309, 569] width 33 height 26
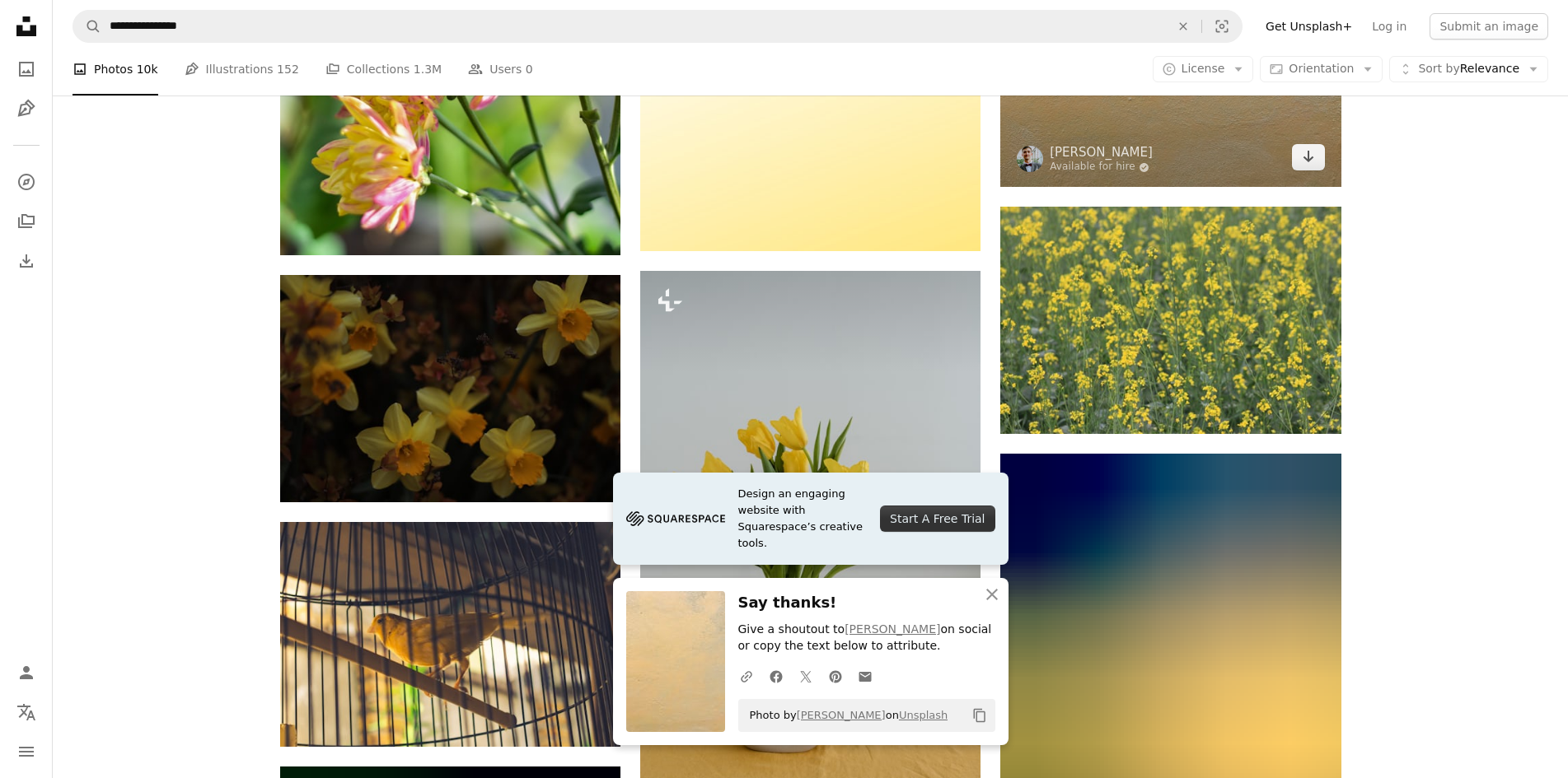
scroll to position [18794, 0]
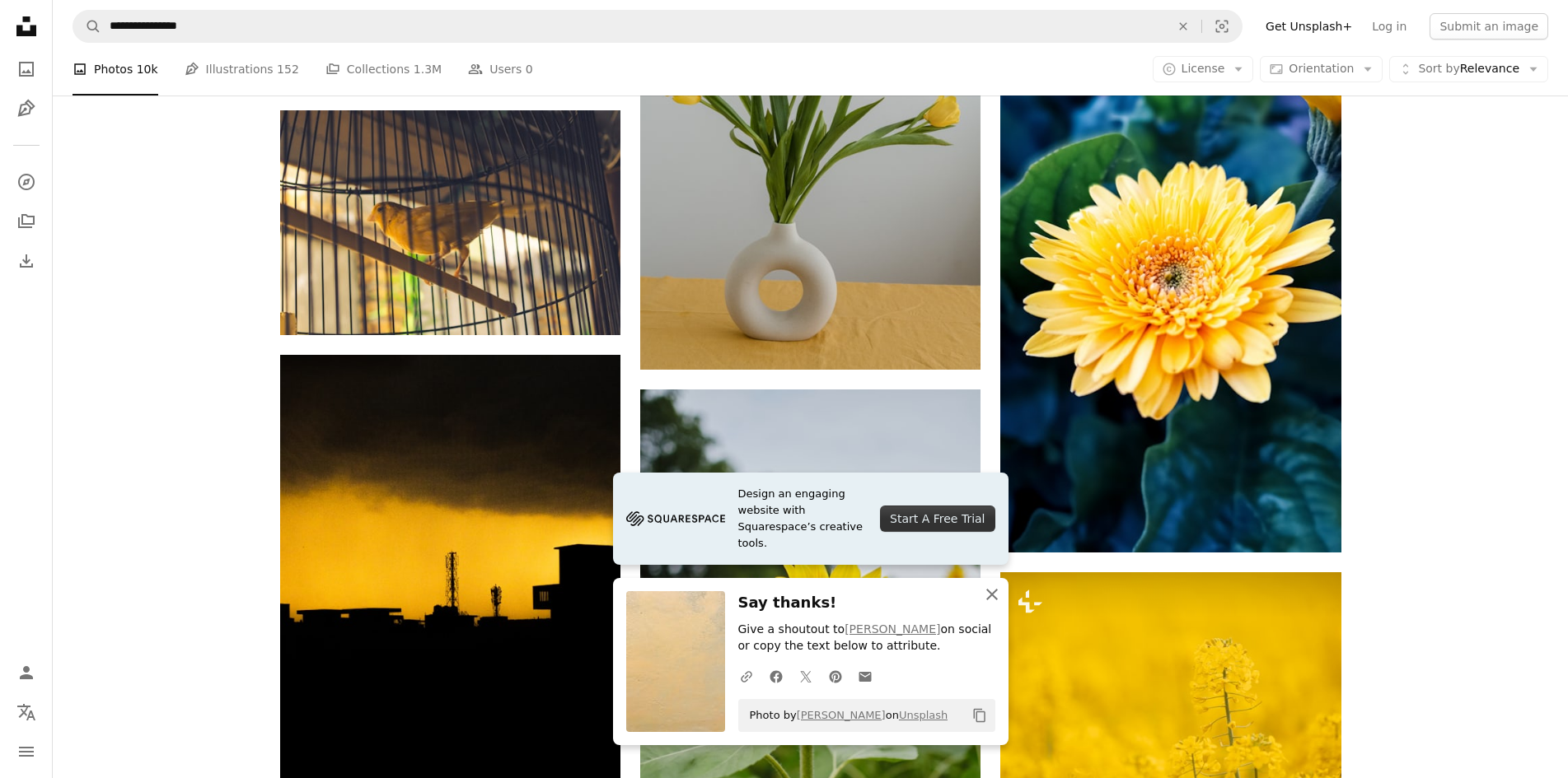
click at [993, 579] on button "An X shape Close" at bounding box center [993, 594] width 33 height 33
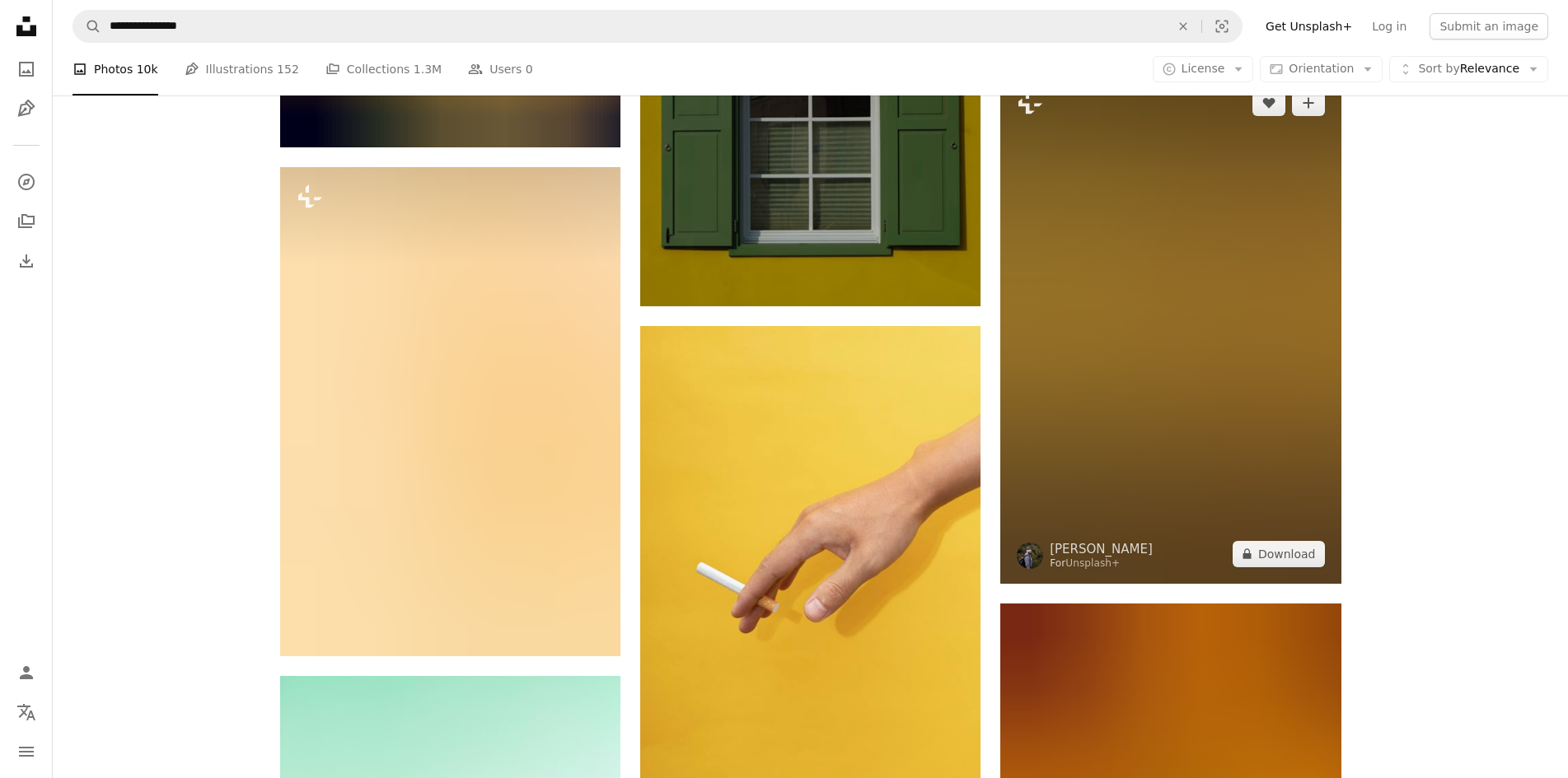
scroll to position [51164, 0]
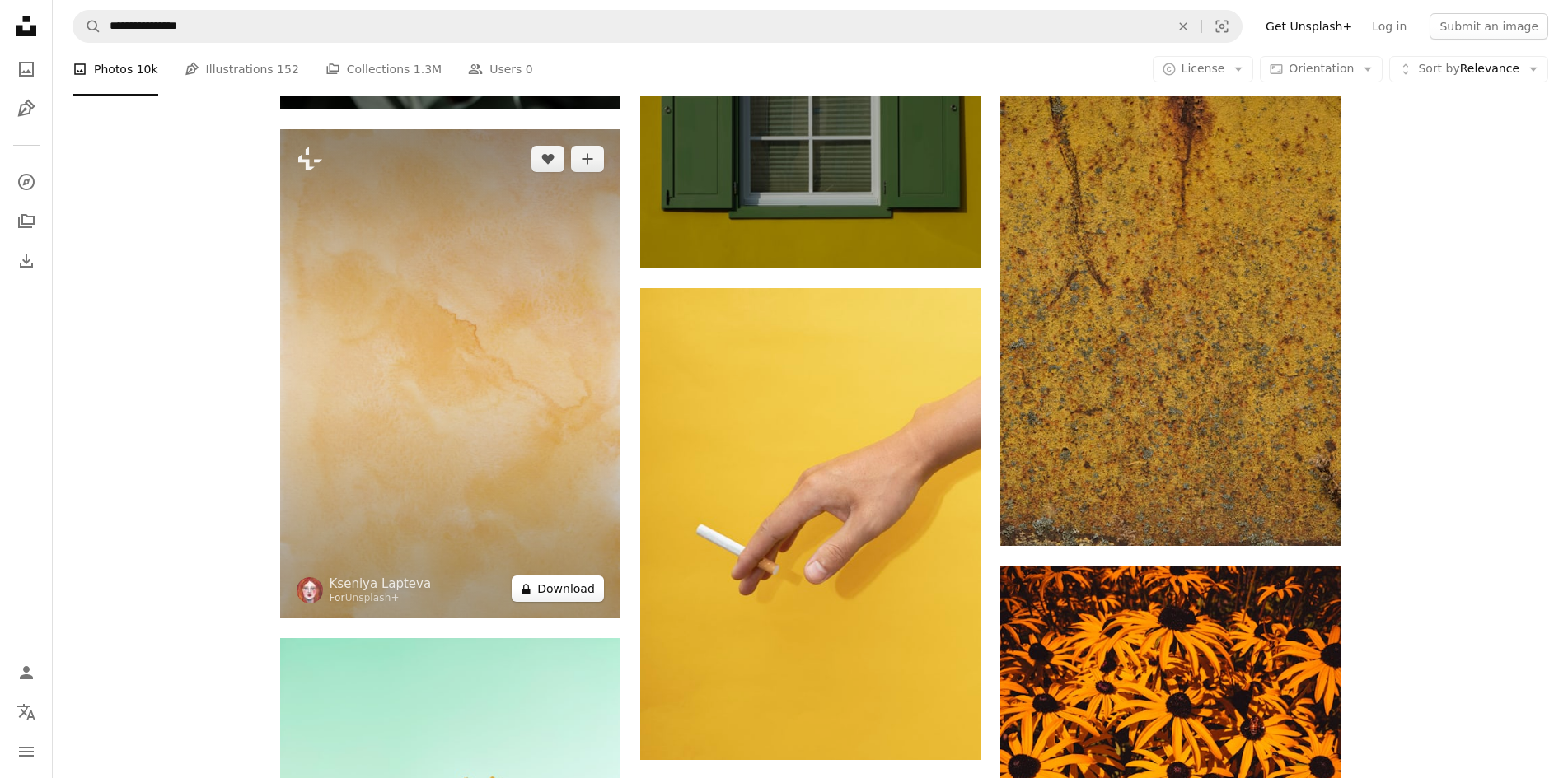
click at [553, 588] on button "A lock Download" at bounding box center [558, 589] width 92 height 26
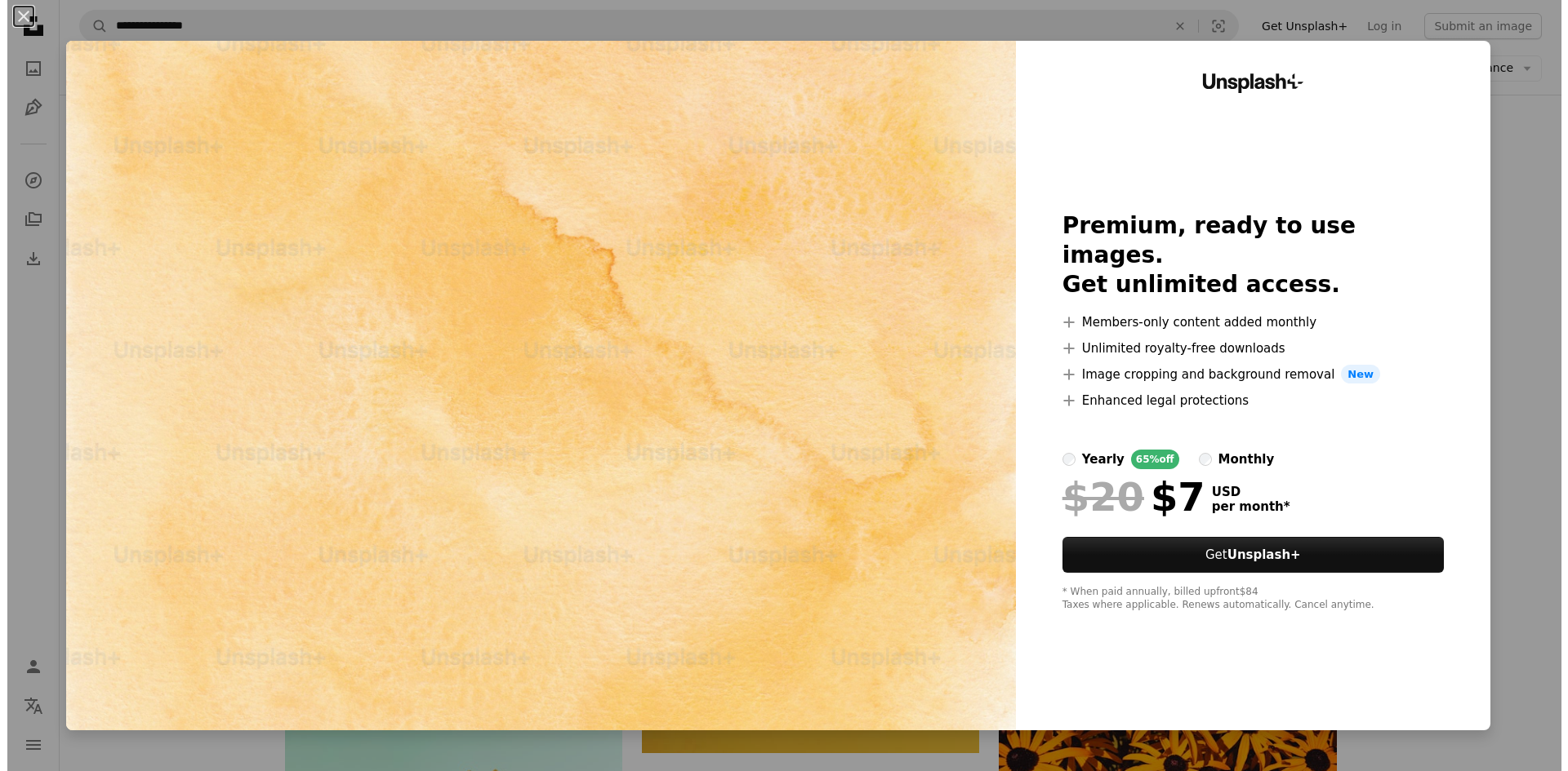
scroll to position [51275, 0]
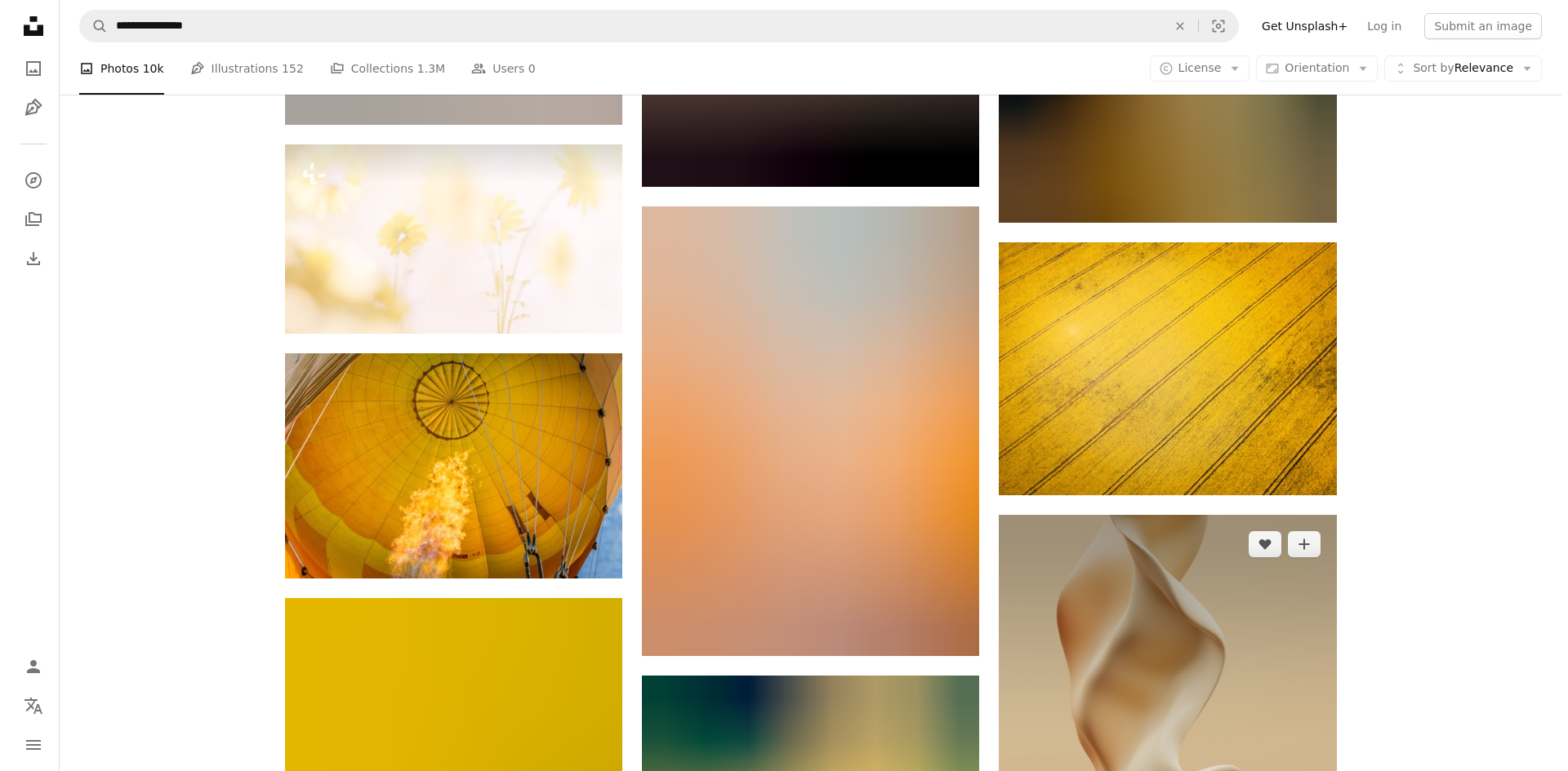
scroll to position [59030, 0]
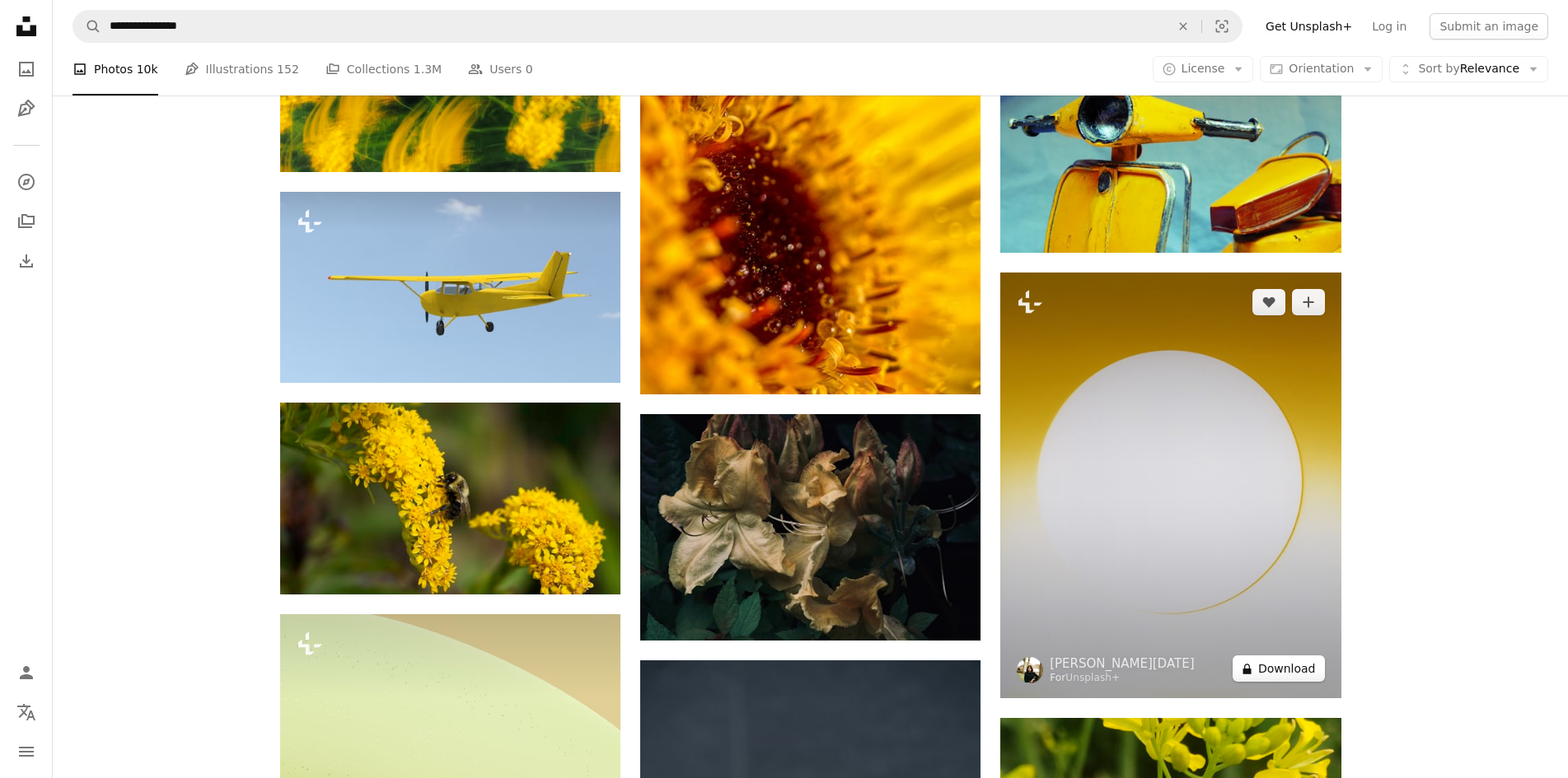
click at [1306, 669] on button "A lock Download" at bounding box center [1279, 668] width 92 height 26
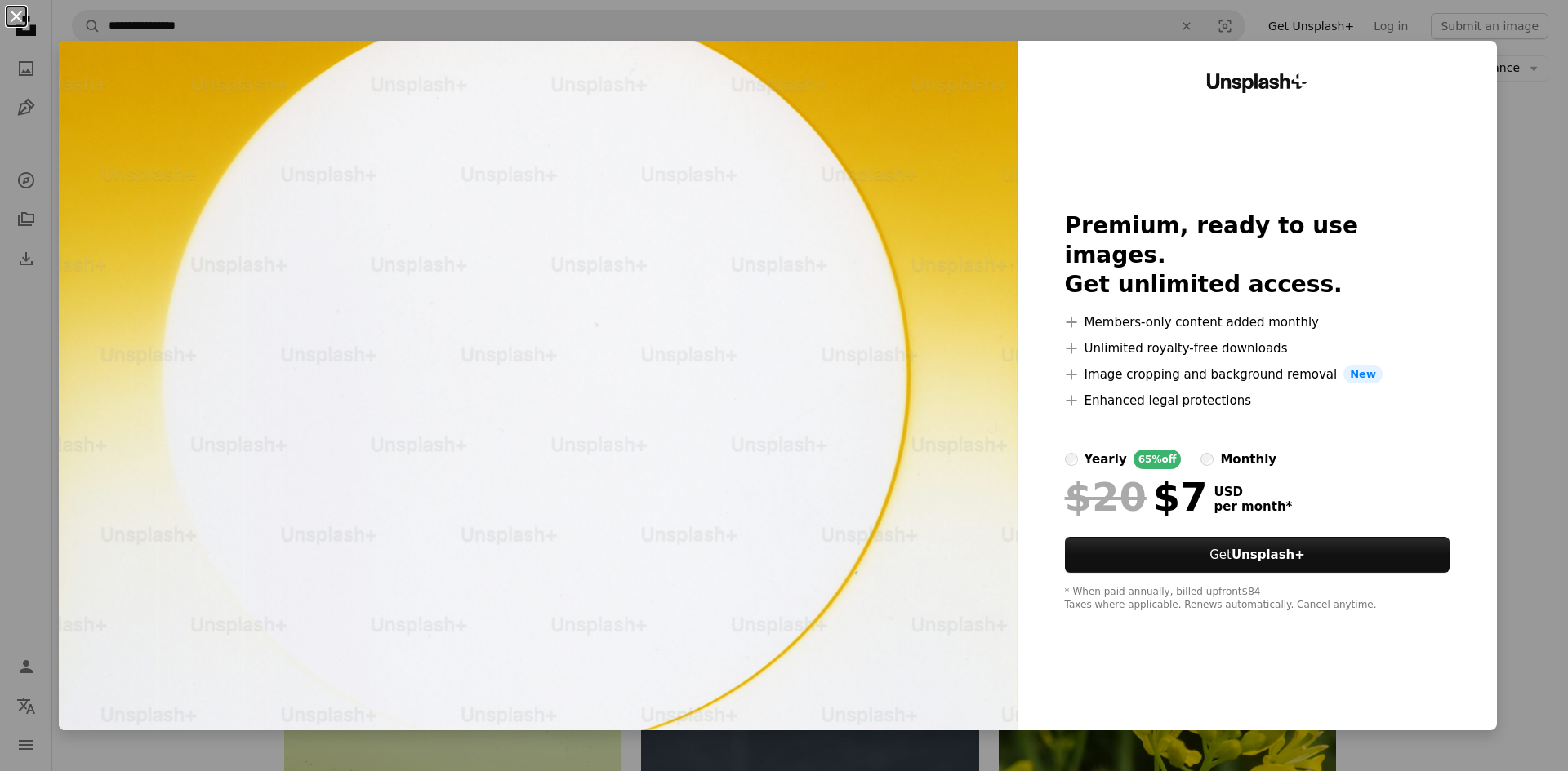
click at [23, 9] on button "An X shape" at bounding box center [16, 16] width 20 height 20
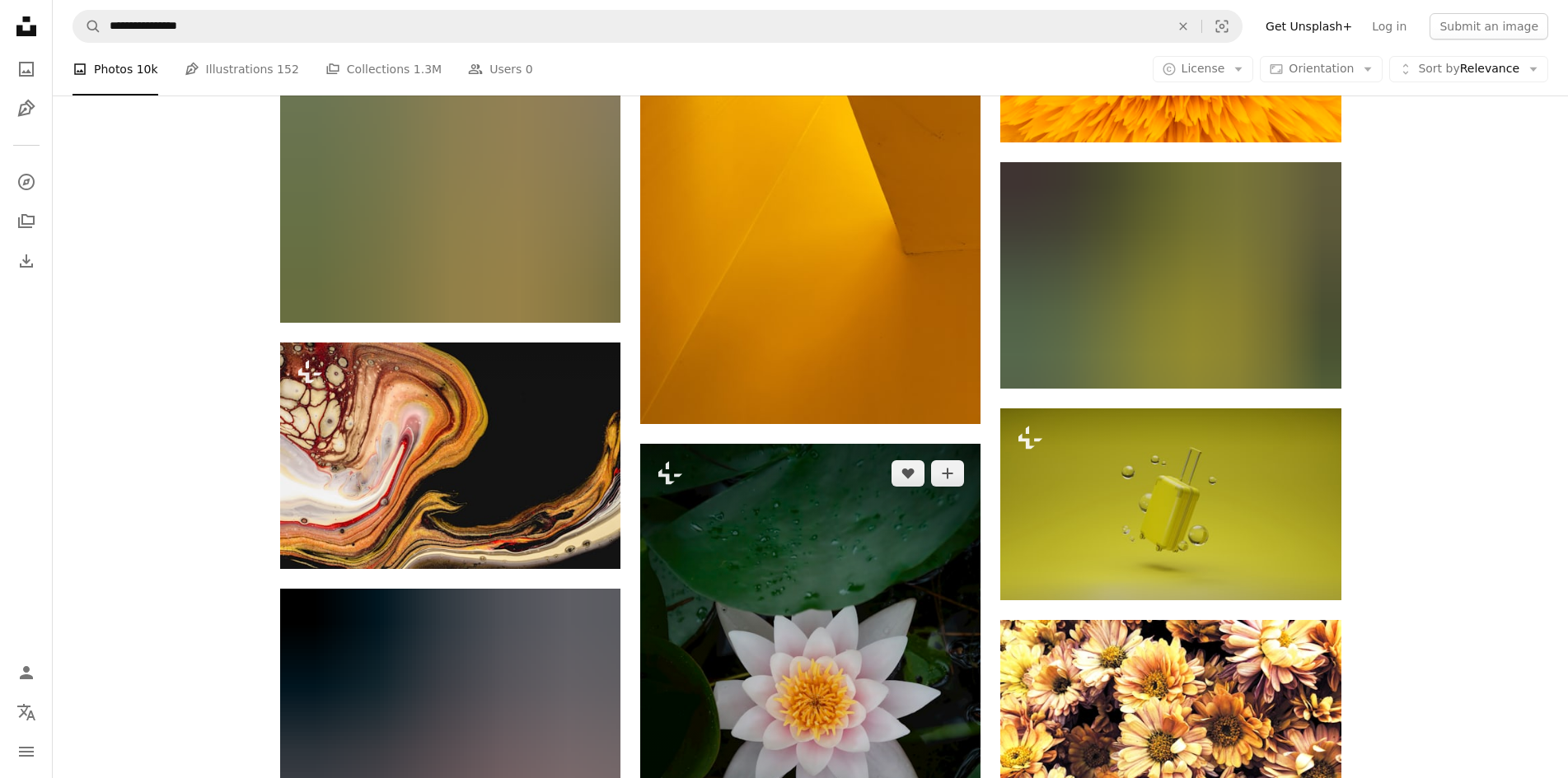
scroll to position [60719, 0]
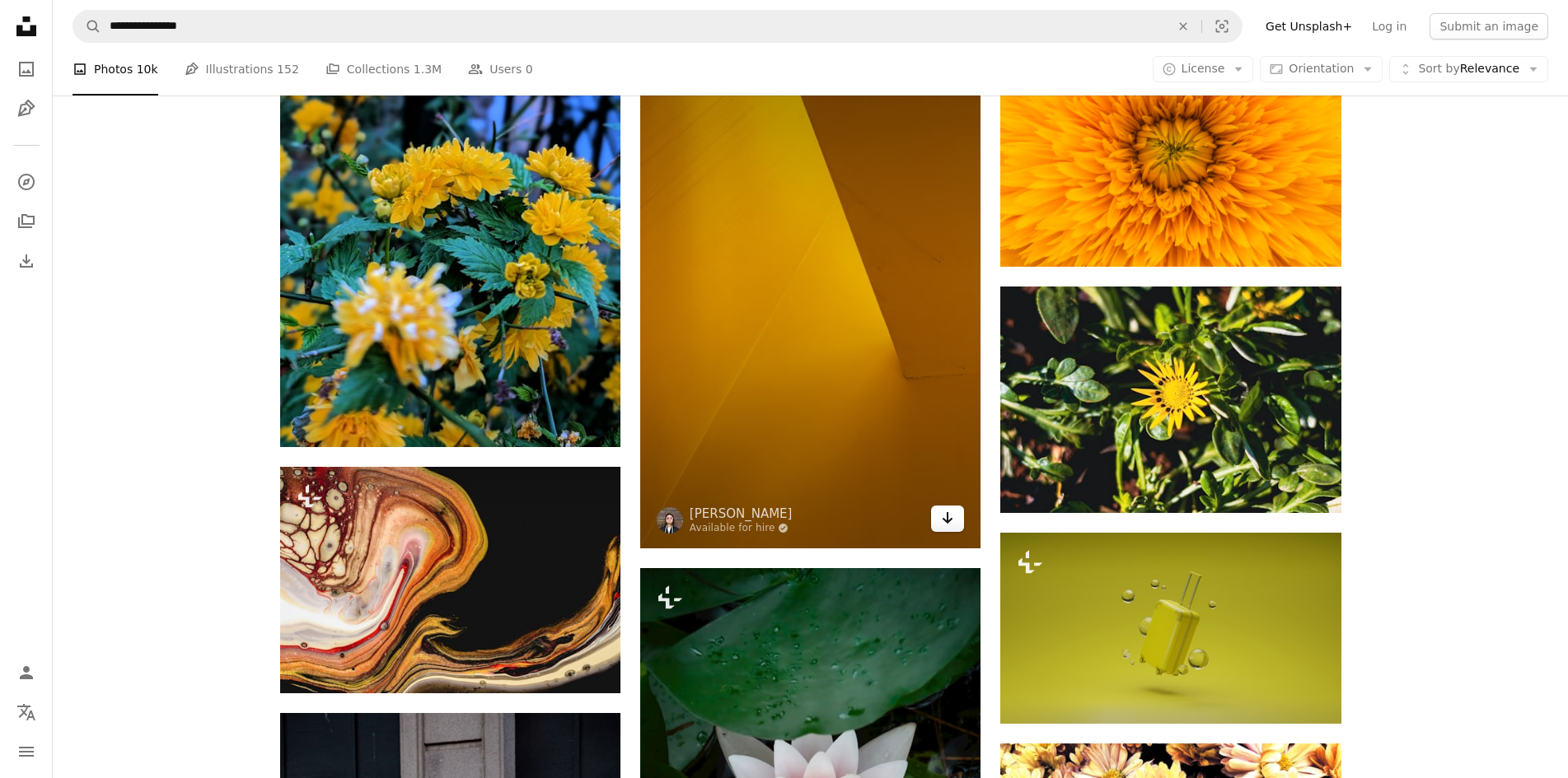
click at [950, 518] on icon "Arrow pointing down" at bounding box center [947, 518] width 13 height 20
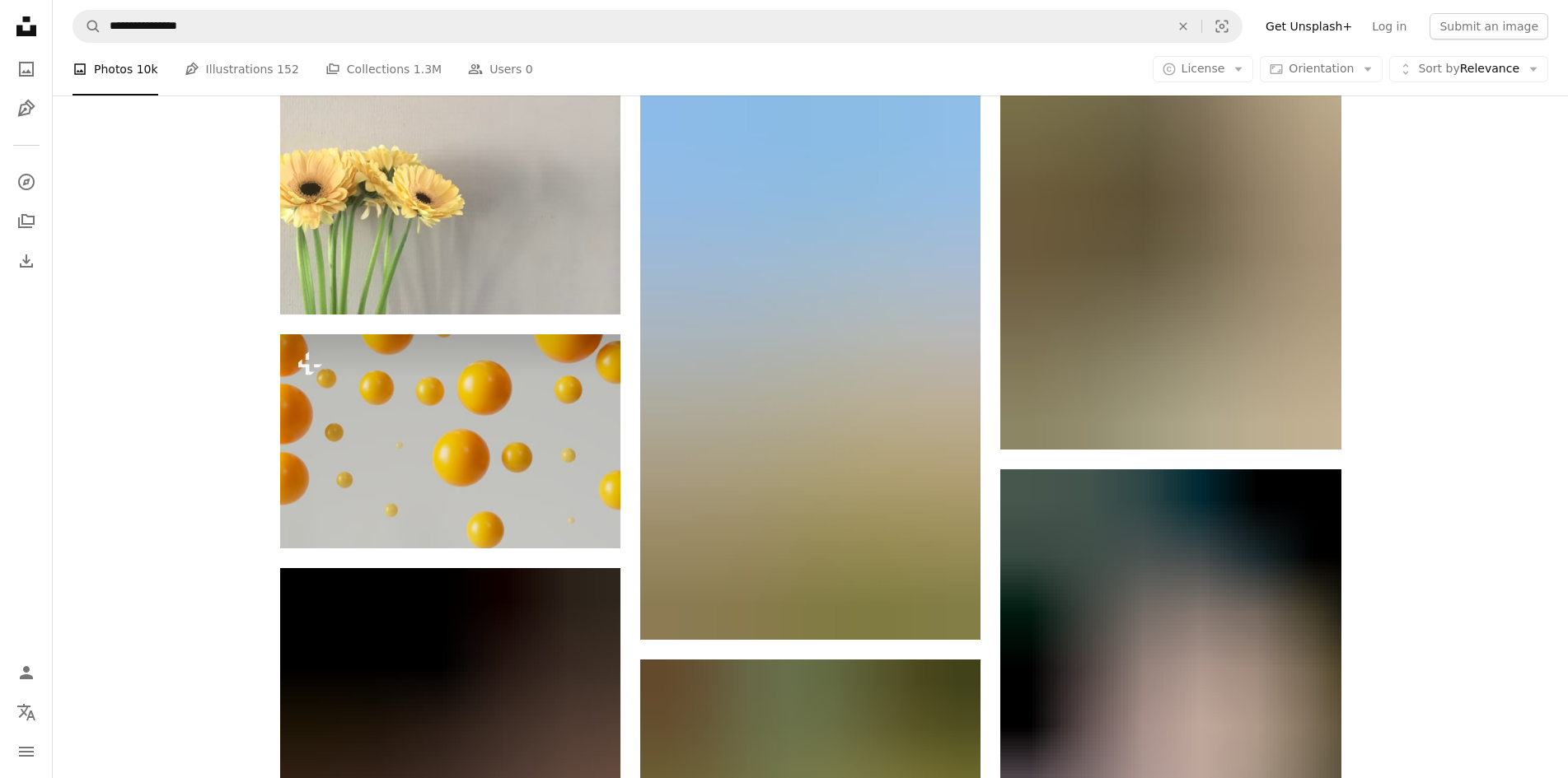
scroll to position [105115, 0]
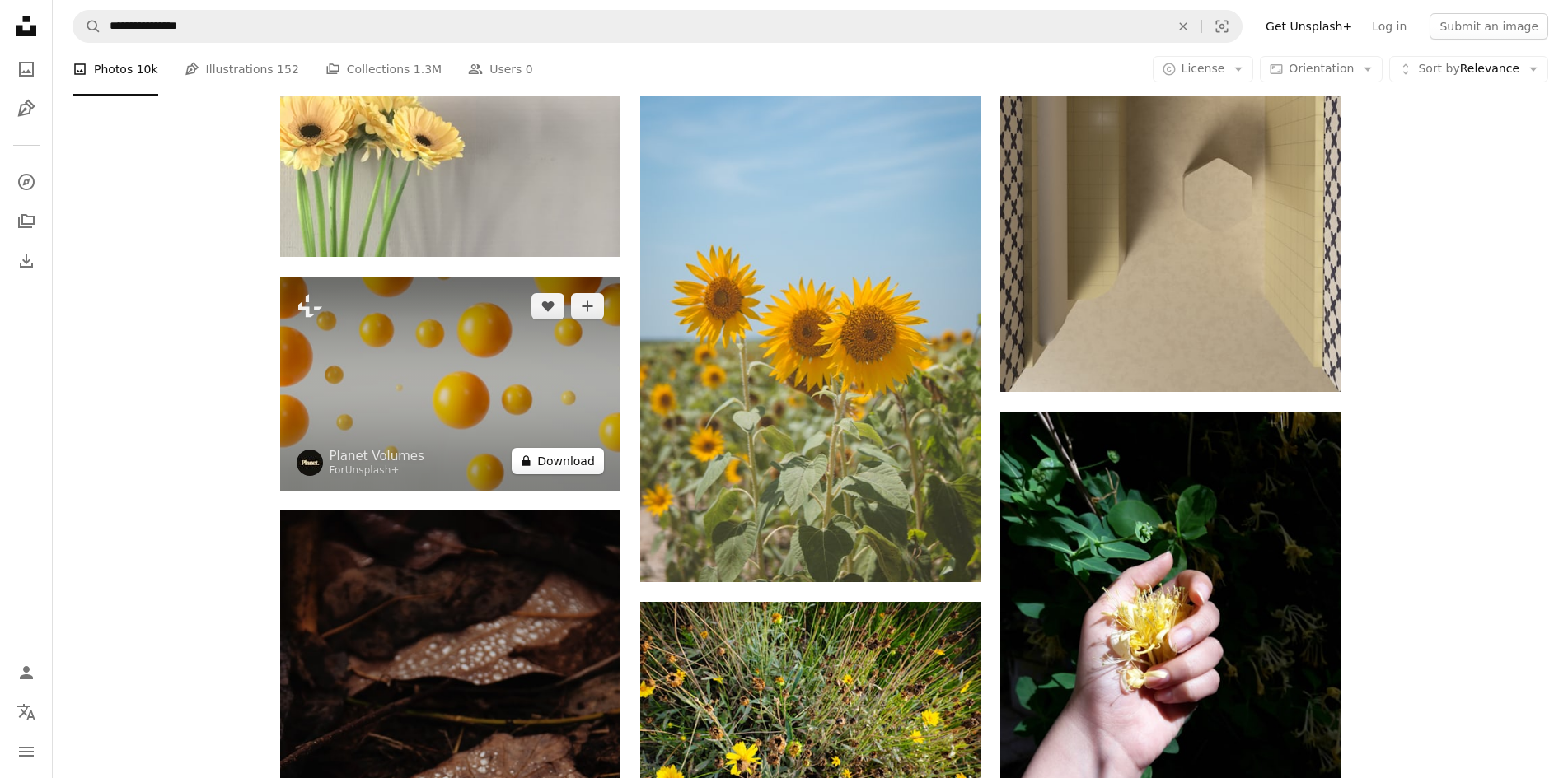
click at [575, 454] on button "A lock Download" at bounding box center [558, 461] width 92 height 26
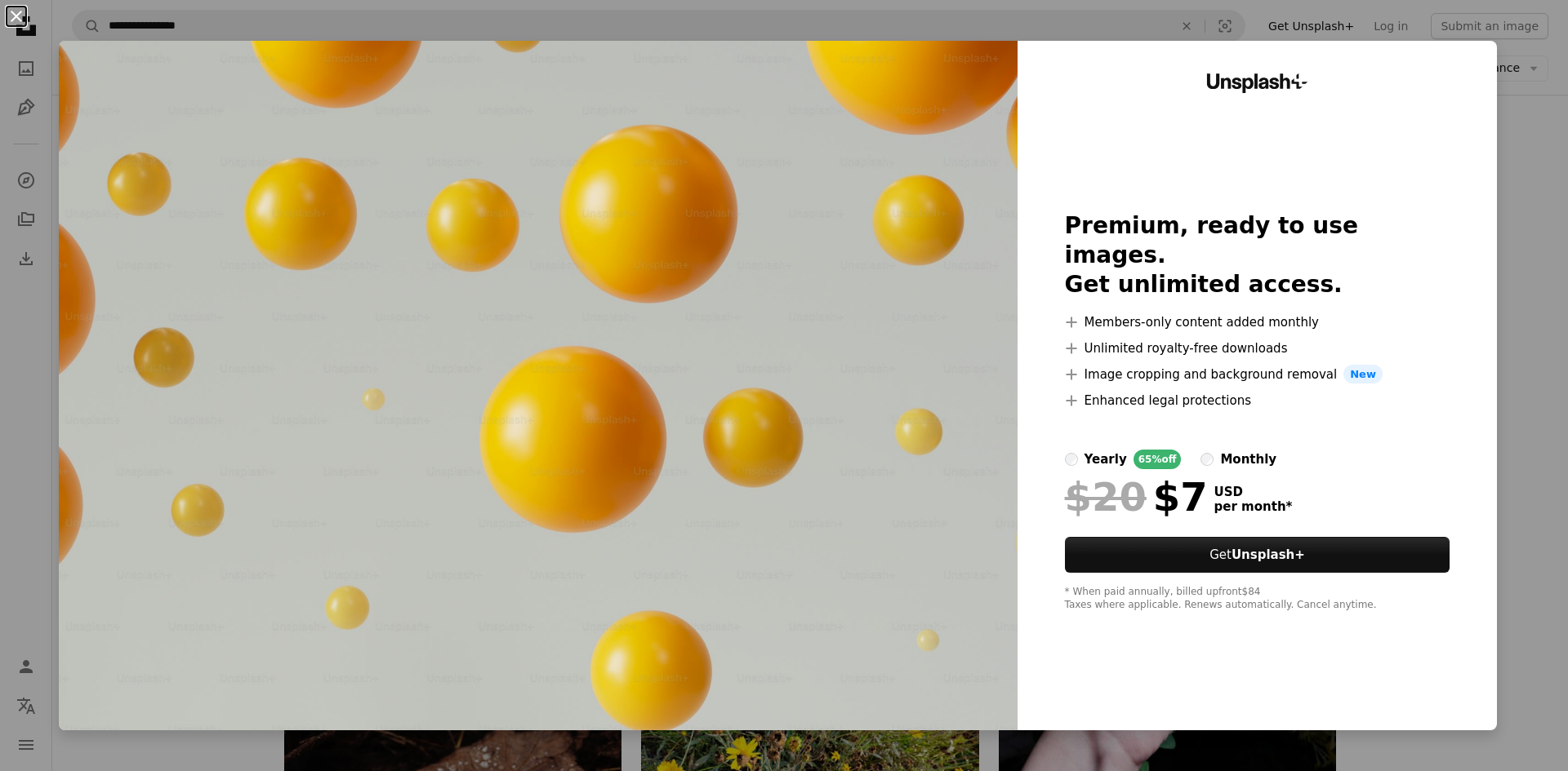
drag, startPoint x: 22, startPoint y: 21, endPoint x: 72, endPoint y: 8, distance: 51.7
click at [22, 20] on button "An X shape" at bounding box center [16, 16] width 20 height 20
